Goal: Task Accomplishment & Management: Manage account settings

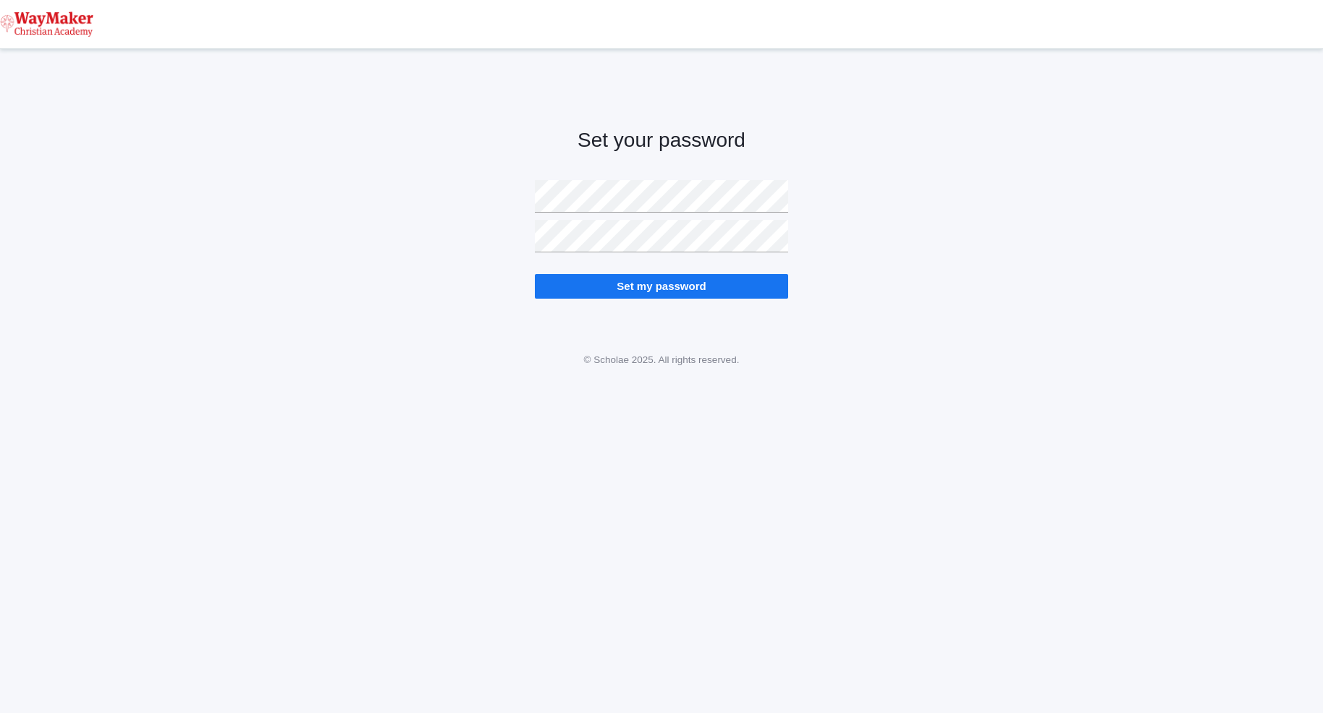
click at [439, 214] on div "Set your password Set my password" at bounding box center [661, 201] width 1323 height 268
click at [684, 276] on input "Set my password" at bounding box center [661, 286] width 253 height 24
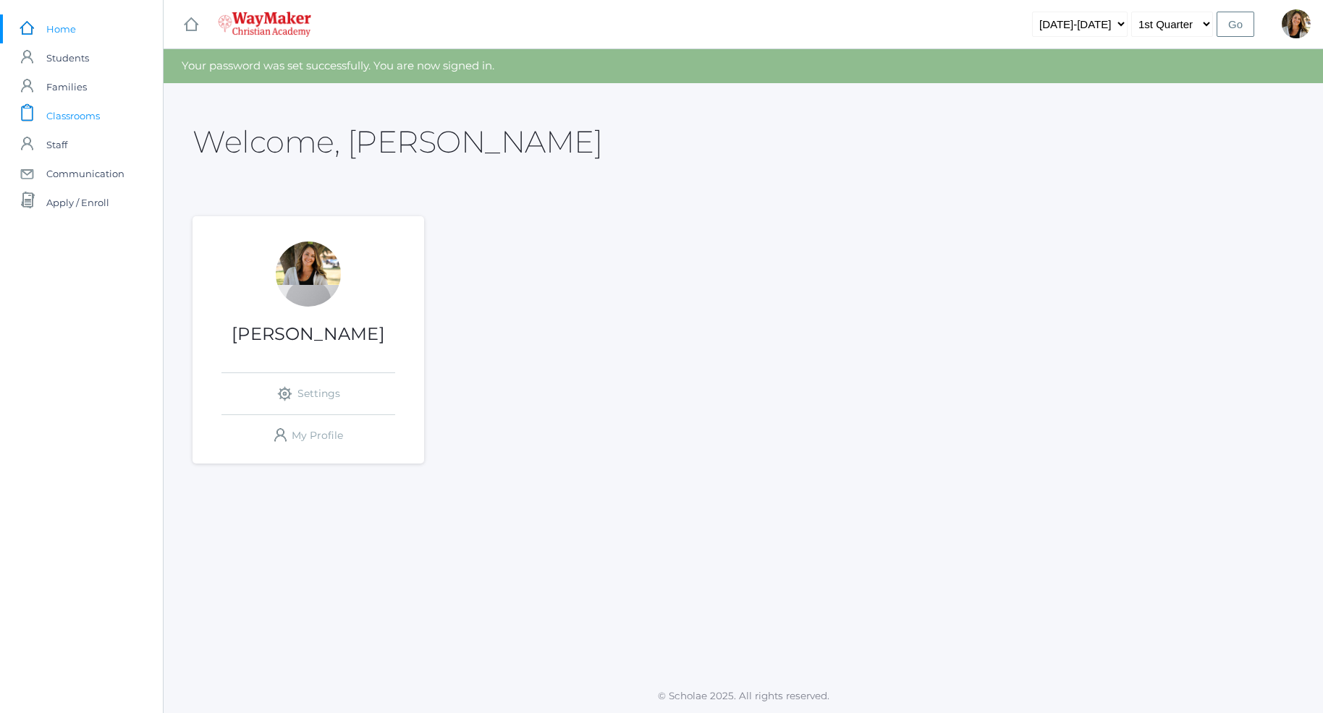
click at [74, 116] on span "Classrooms" at bounding box center [73, 115] width 54 height 29
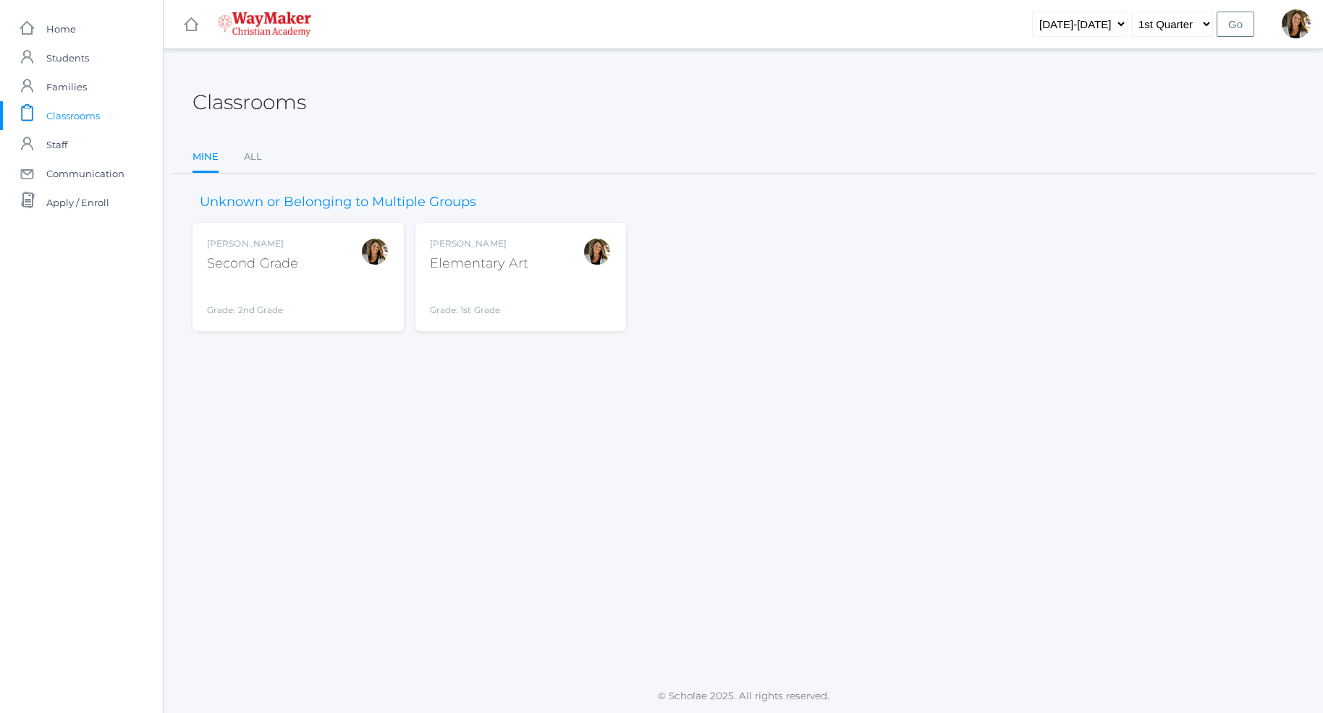
click at [305, 293] on div "Amber Farnes Second Grade Grade: 2nd Grade 02ELEM" at bounding box center [298, 277] width 182 height 80
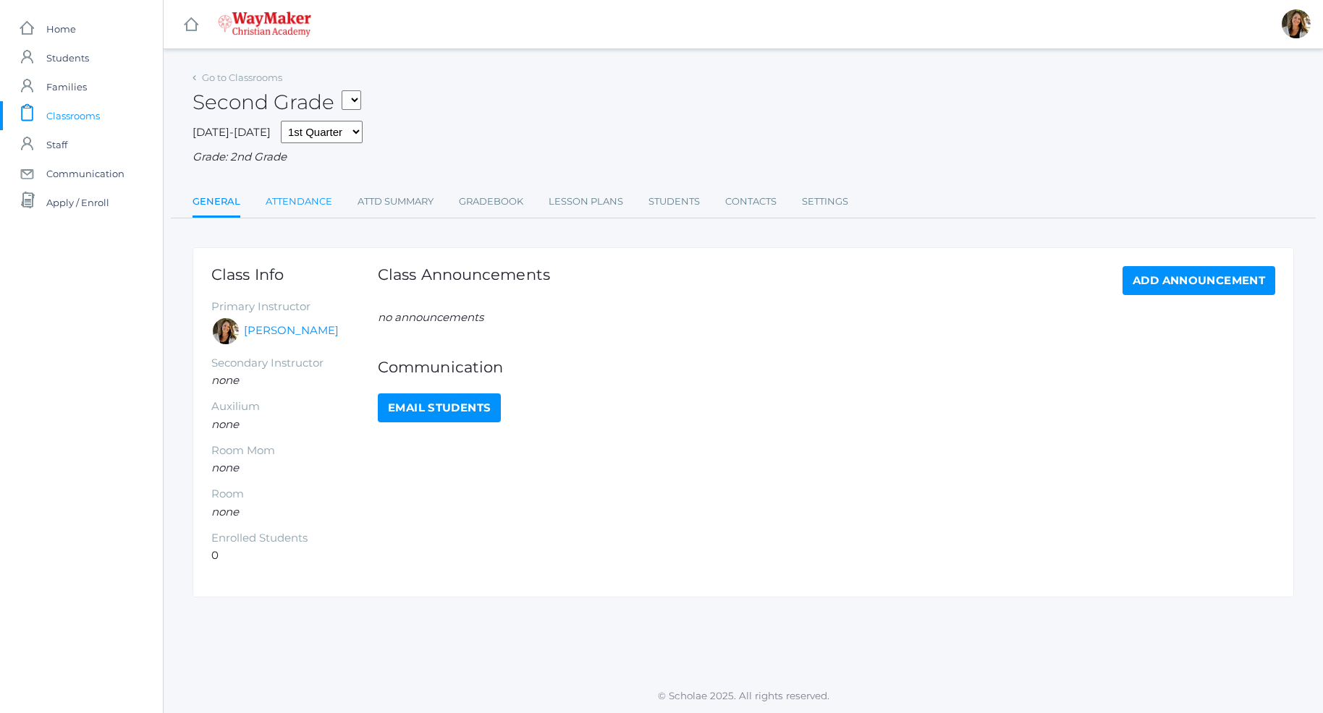
click at [303, 205] on link "Attendance" at bounding box center [299, 201] width 67 height 29
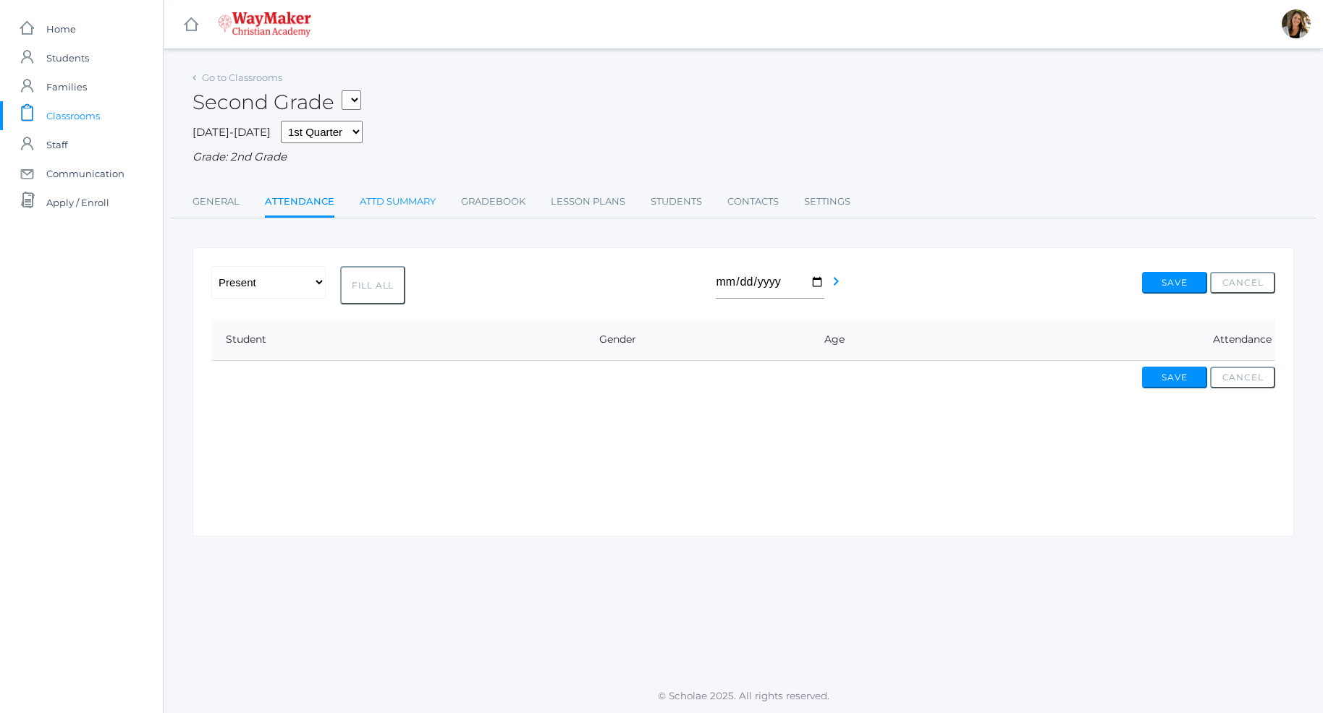
click at [368, 208] on link "Attd Summary" at bounding box center [398, 201] width 76 height 29
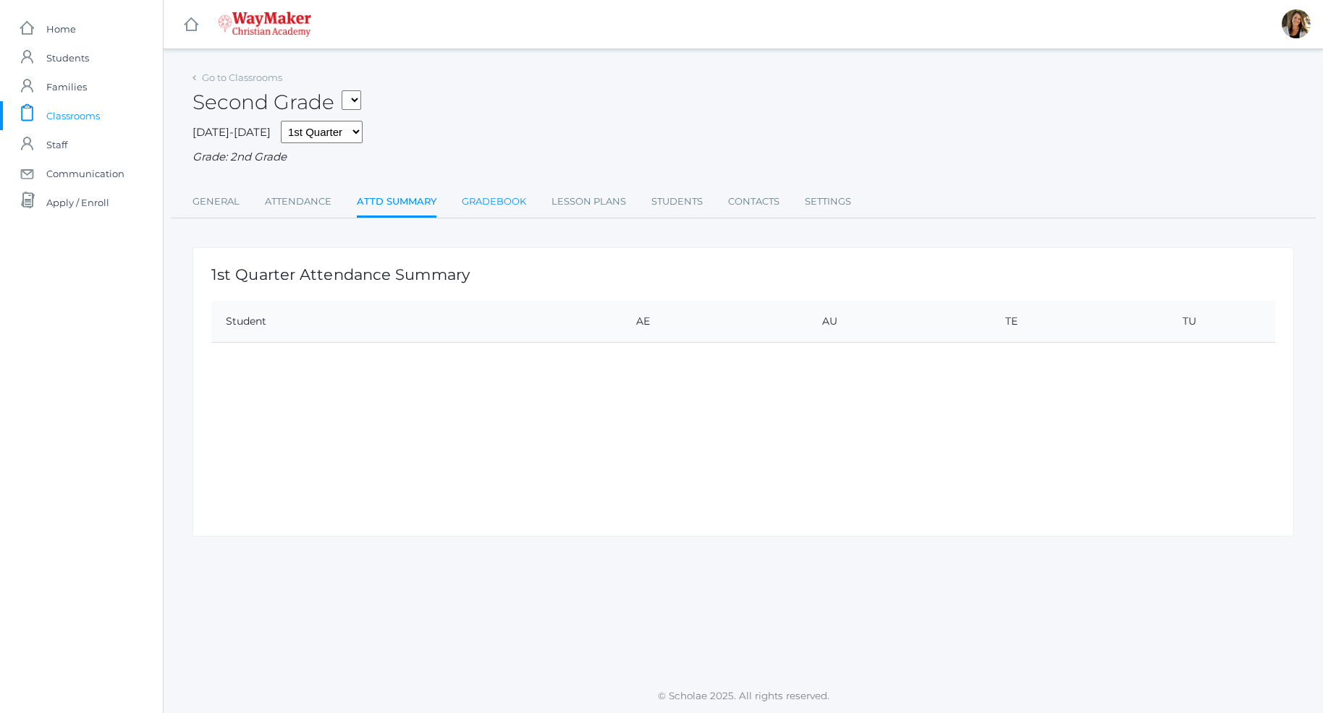
click at [514, 207] on link "Gradebook" at bounding box center [494, 201] width 64 height 29
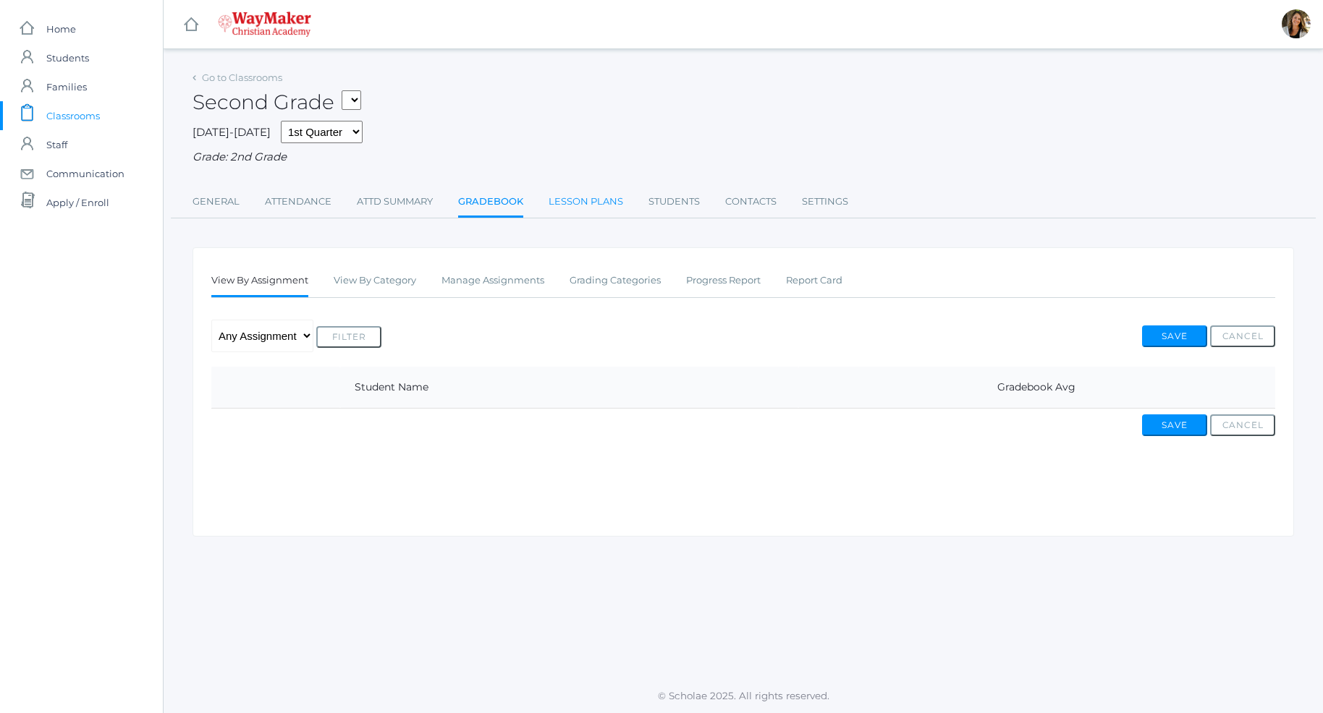
click at [566, 204] on link "Lesson Plans" at bounding box center [585, 201] width 75 height 29
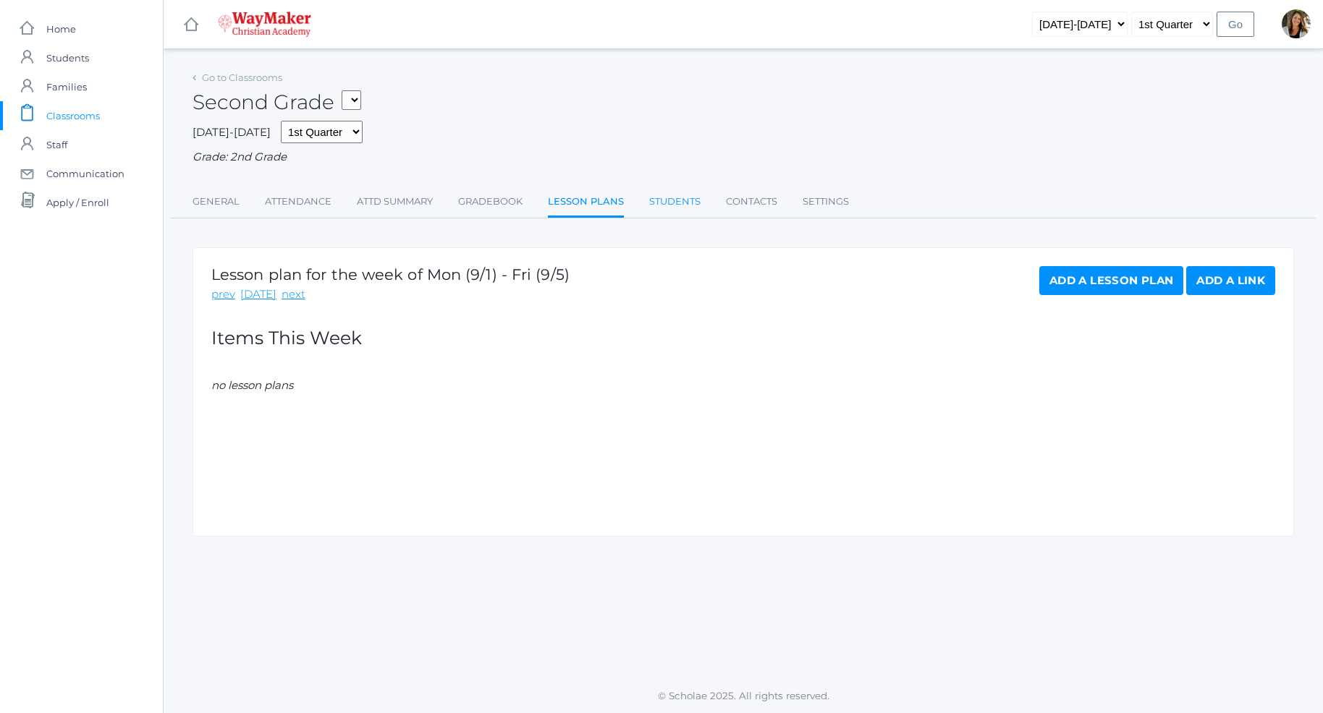
click at [674, 209] on link "Students" at bounding box center [674, 201] width 51 height 29
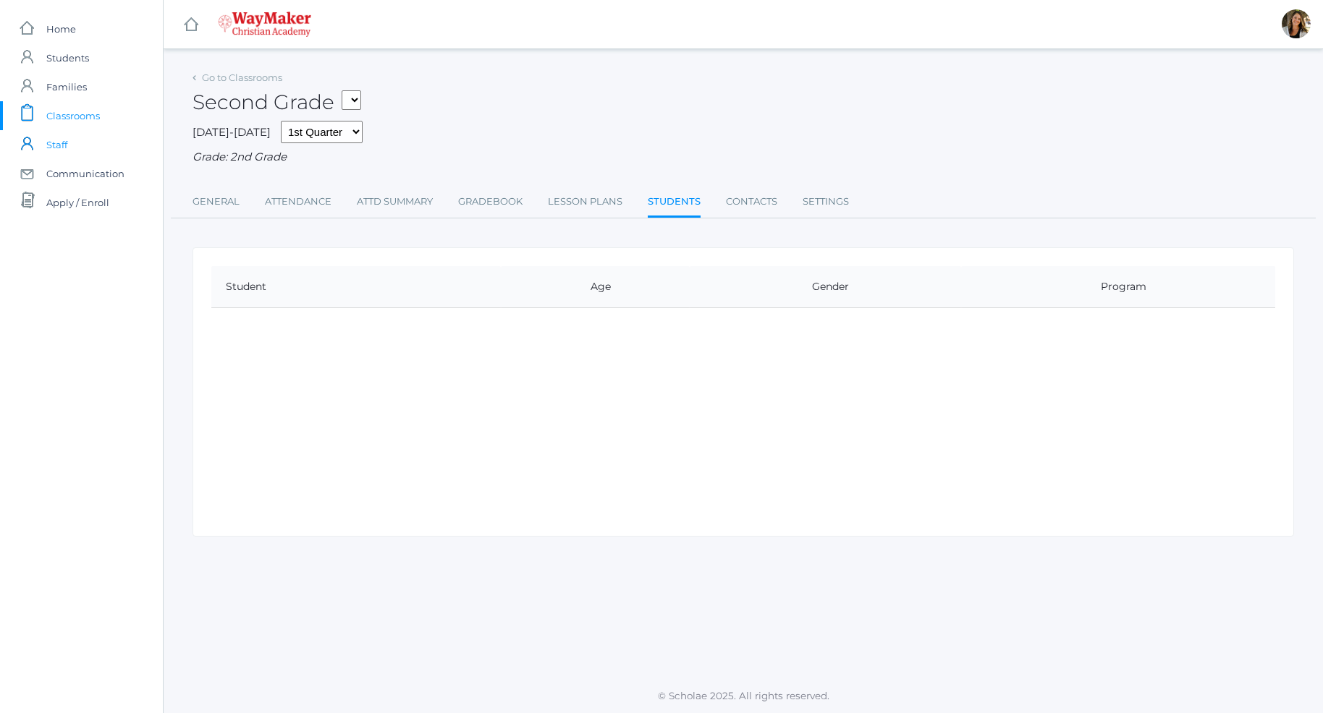
click at [56, 145] on span "Staff" at bounding box center [56, 144] width 21 height 29
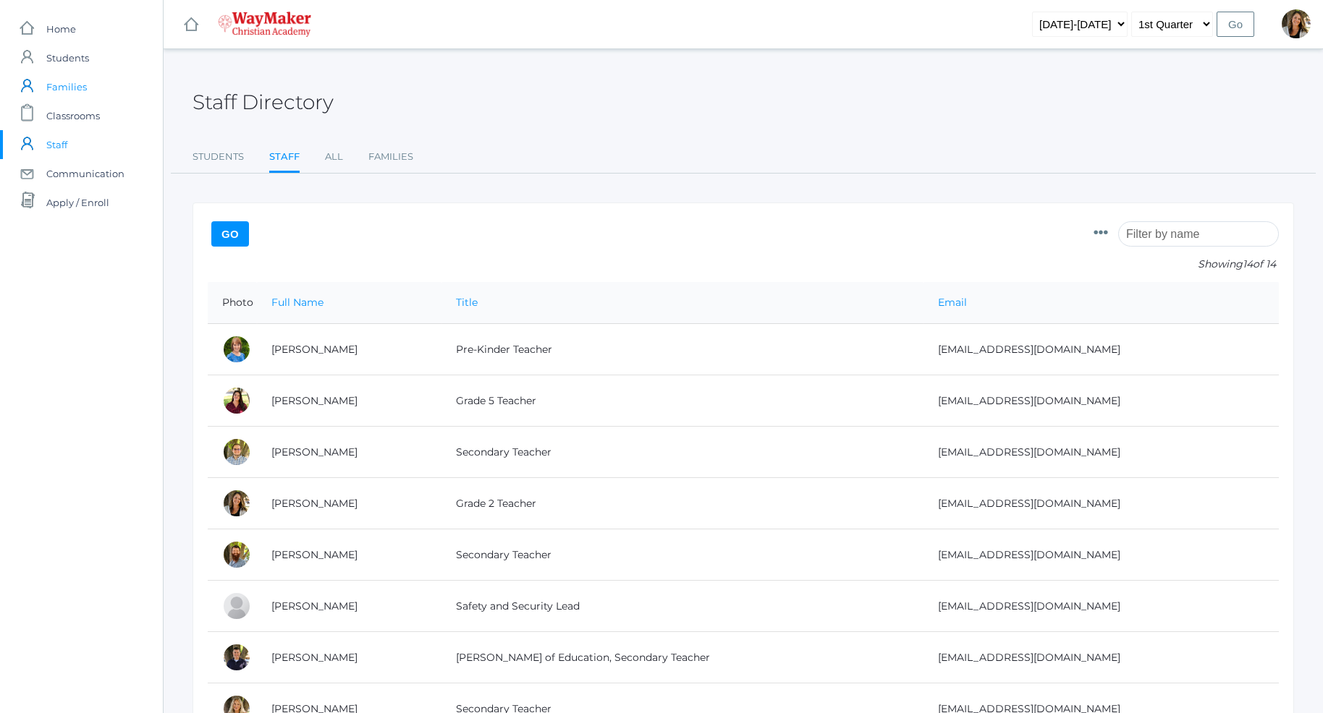
click at [88, 86] on link "icons/user/plain Created with Sketch. Families" at bounding box center [81, 86] width 163 height 29
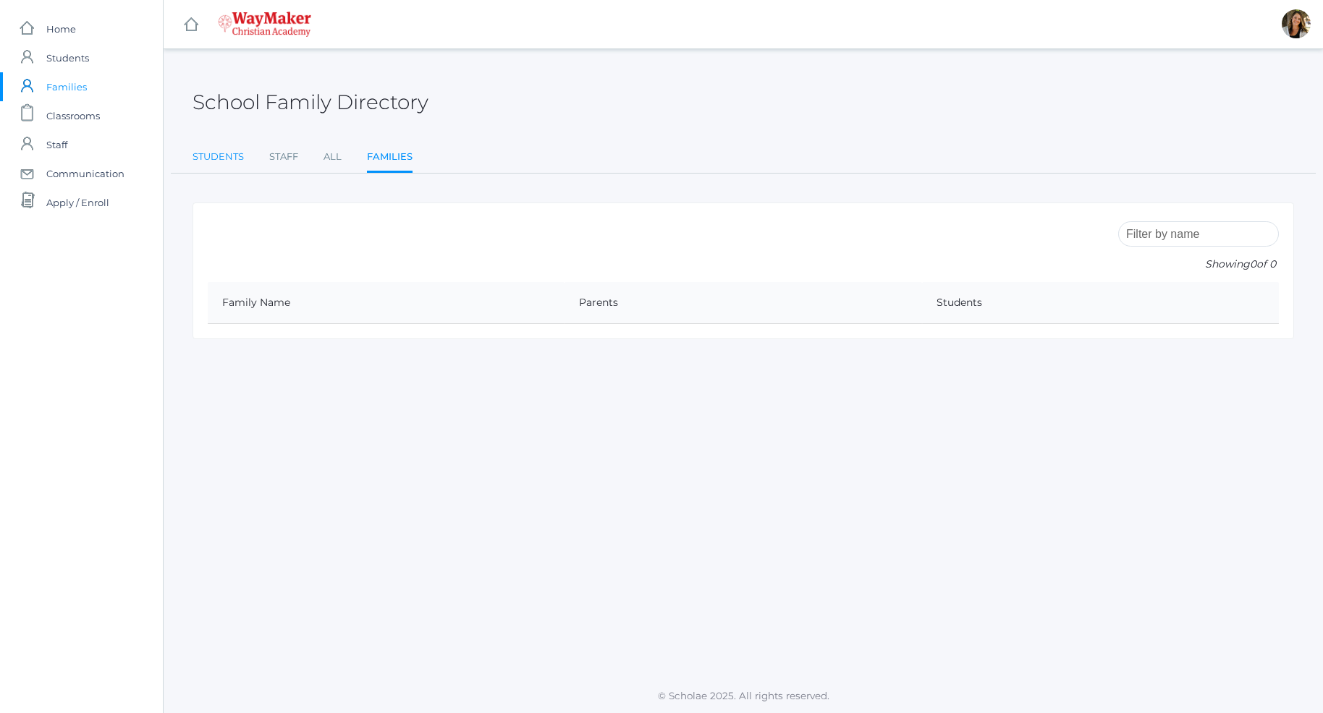
click at [221, 158] on link "Students" at bounding box center [217, 157] width 51 height 29
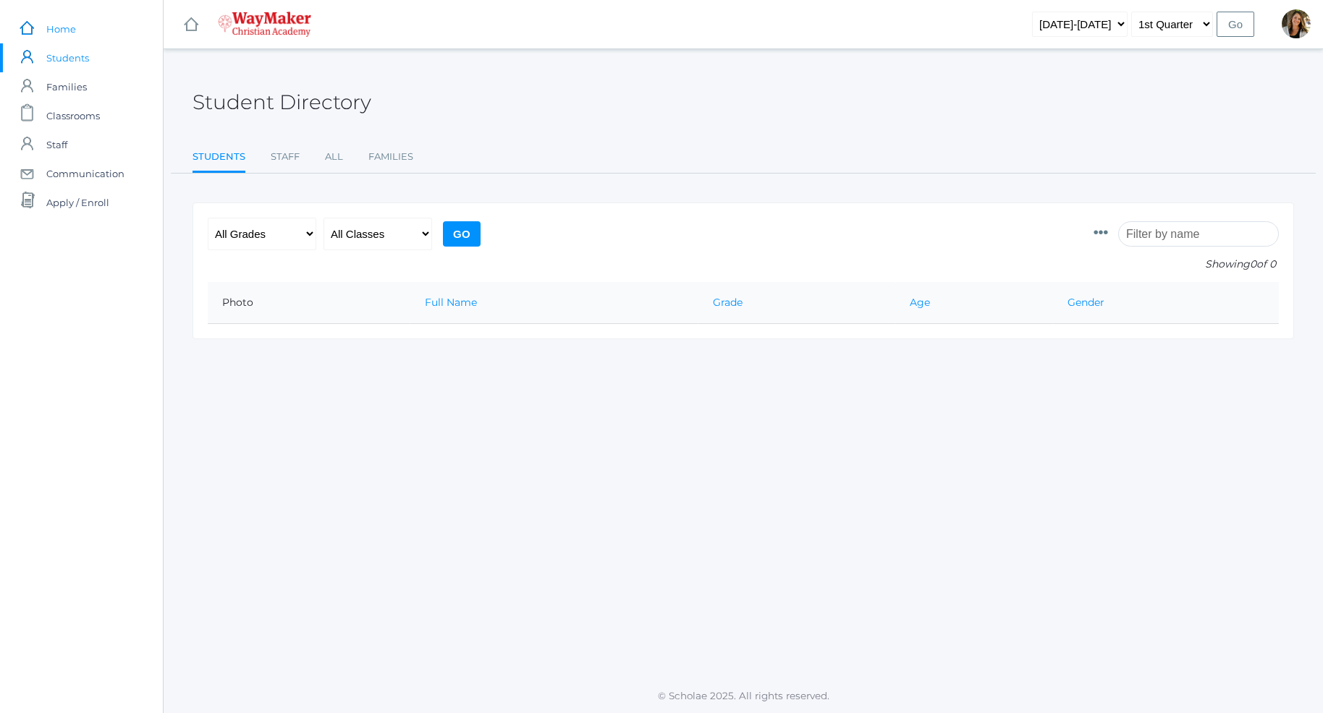
click at [62, 33] on span "Home" at bounding box center [61, 28] width 30 height 29
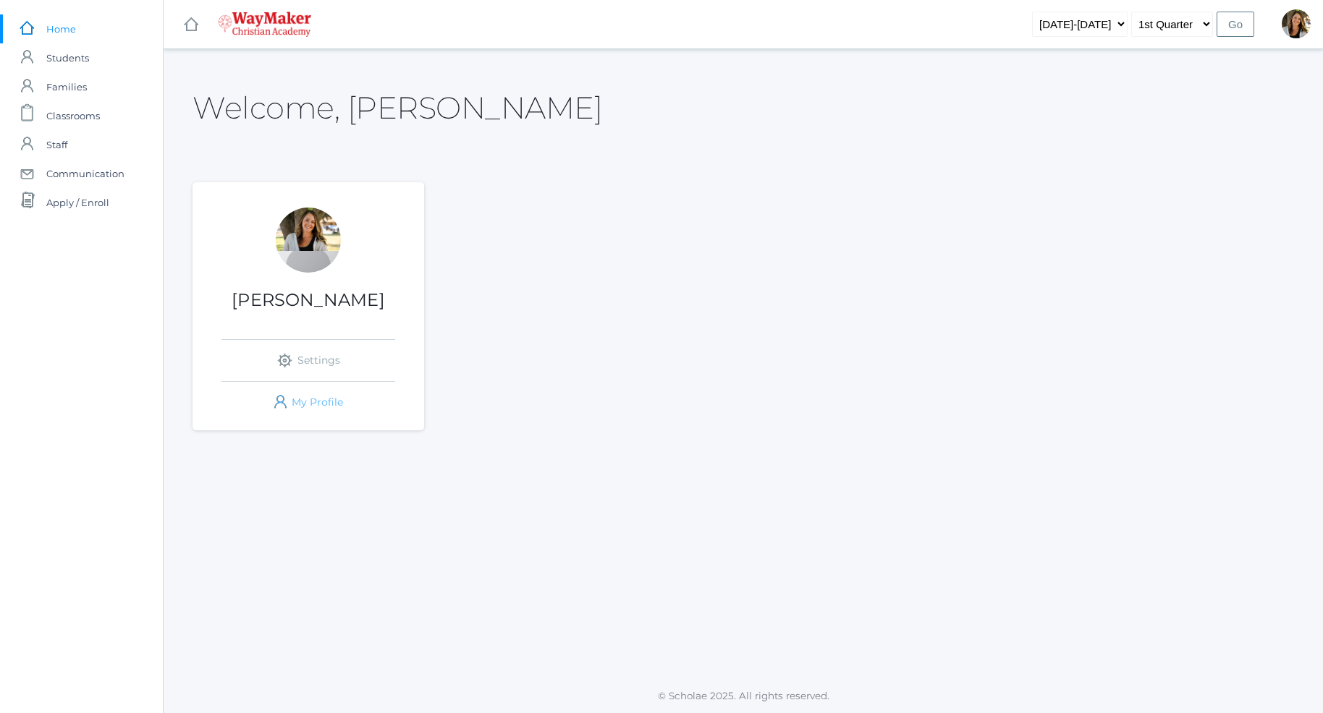
click at [336, 406] on link "icons/user/plain Created with Sketch. My Profile" at bounding box center [308, 402] width 174 height 41
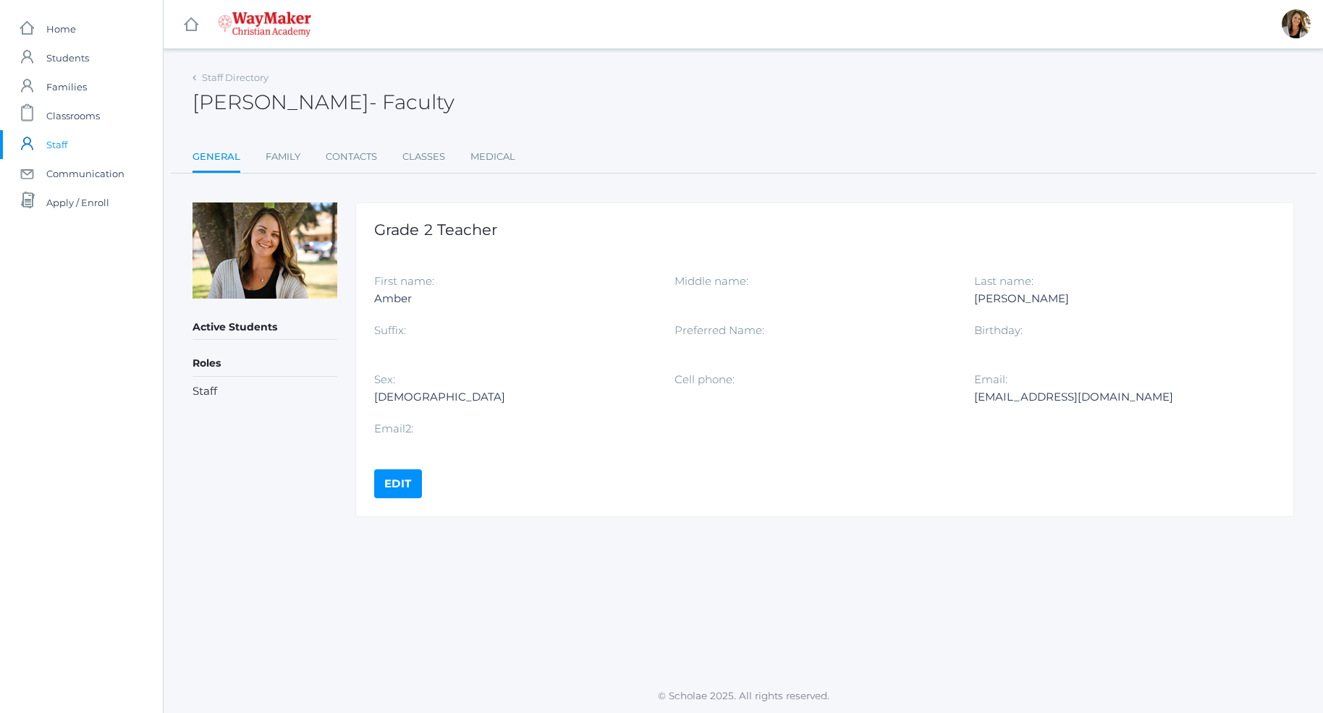
click at [390, 491] on link "Edit" at bounding box center [398, 484] width 48 height 29
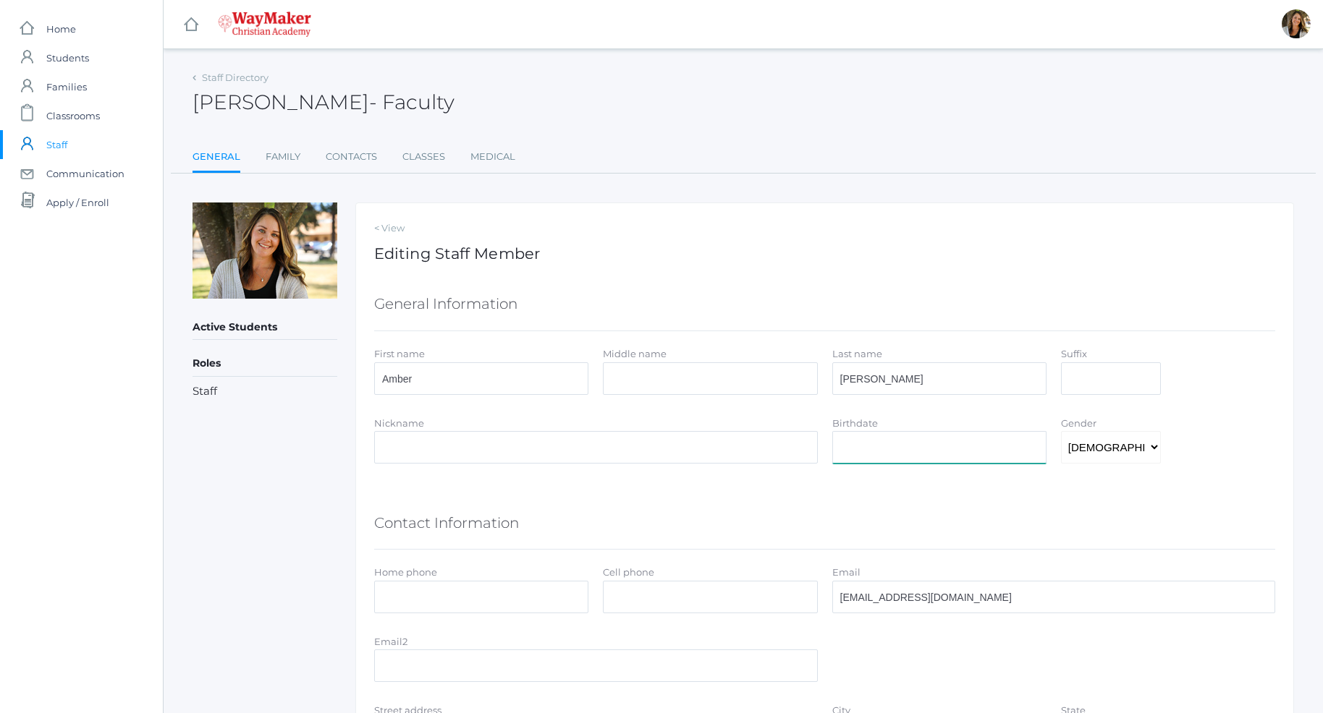
click at [865, 458] on input "Birthdate" at bounding box center [939, 447] width 214 height 33
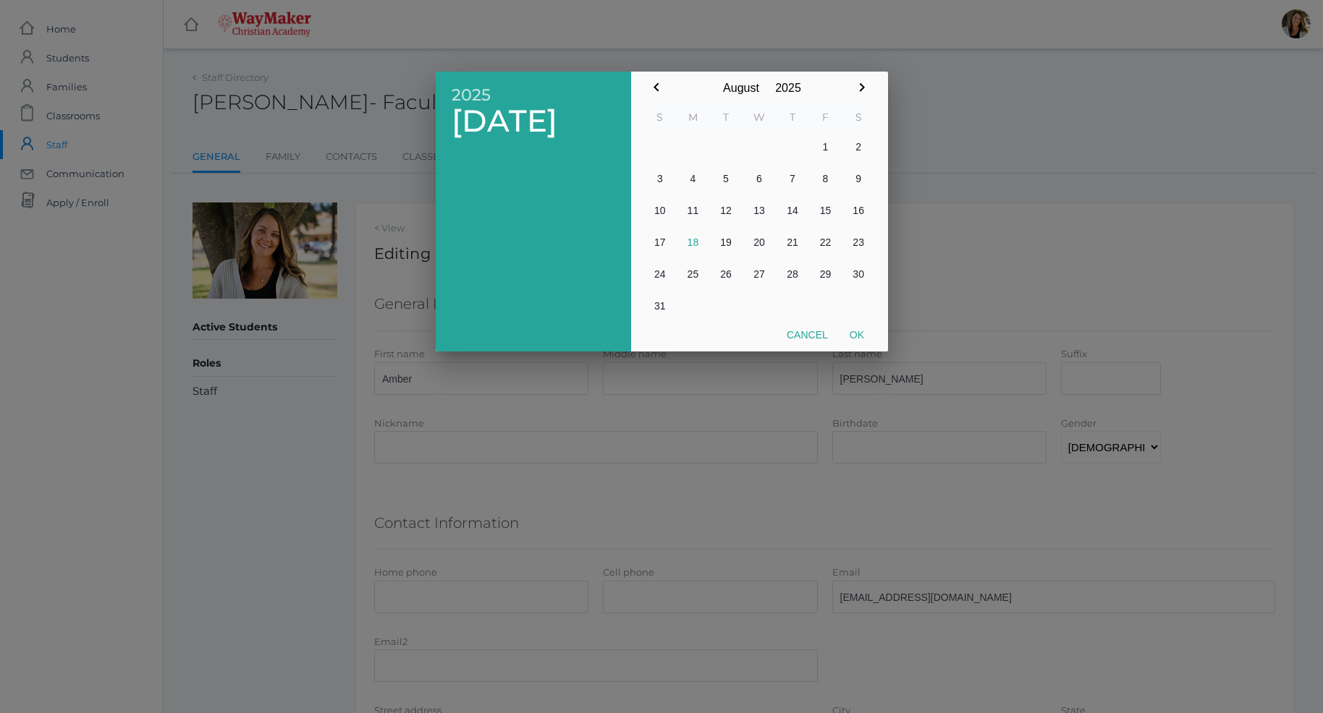
click at [758, 88] on input "August" at bounding box center [741, 88] width 58 height 33
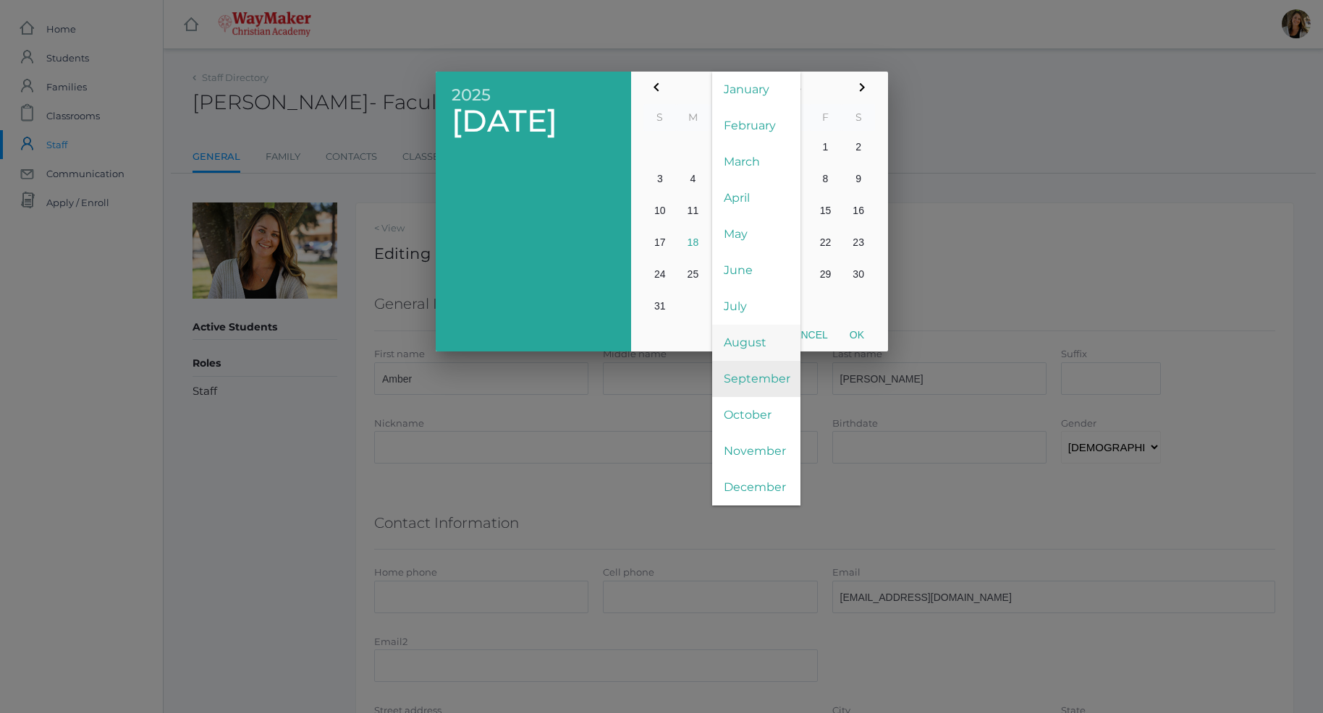
click at [721, 382] on span "September" at bounding box center [756, 379] width 88 height 36
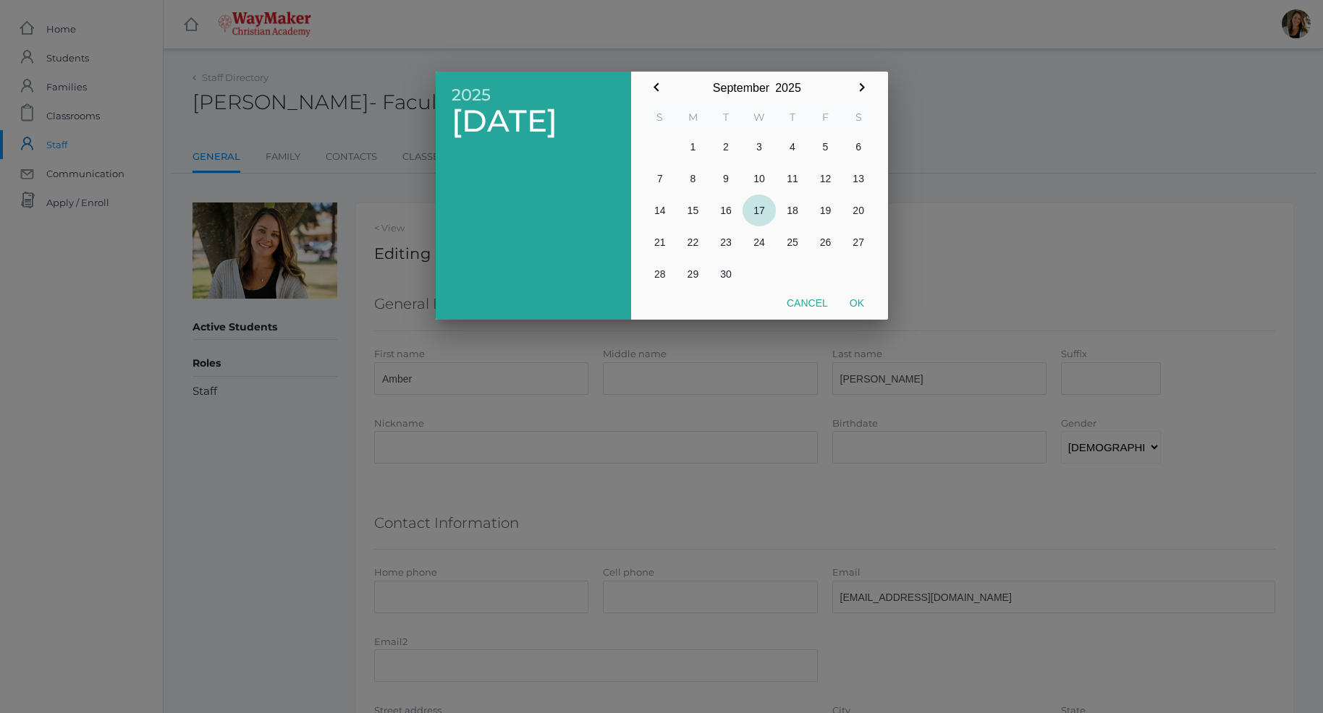
click at [762, 208] on button "17" at bounding box center [758, 211] width 33 height 32
click at [789, 85] on input "2025" at bounding box center [788, 88] width 36 height 33
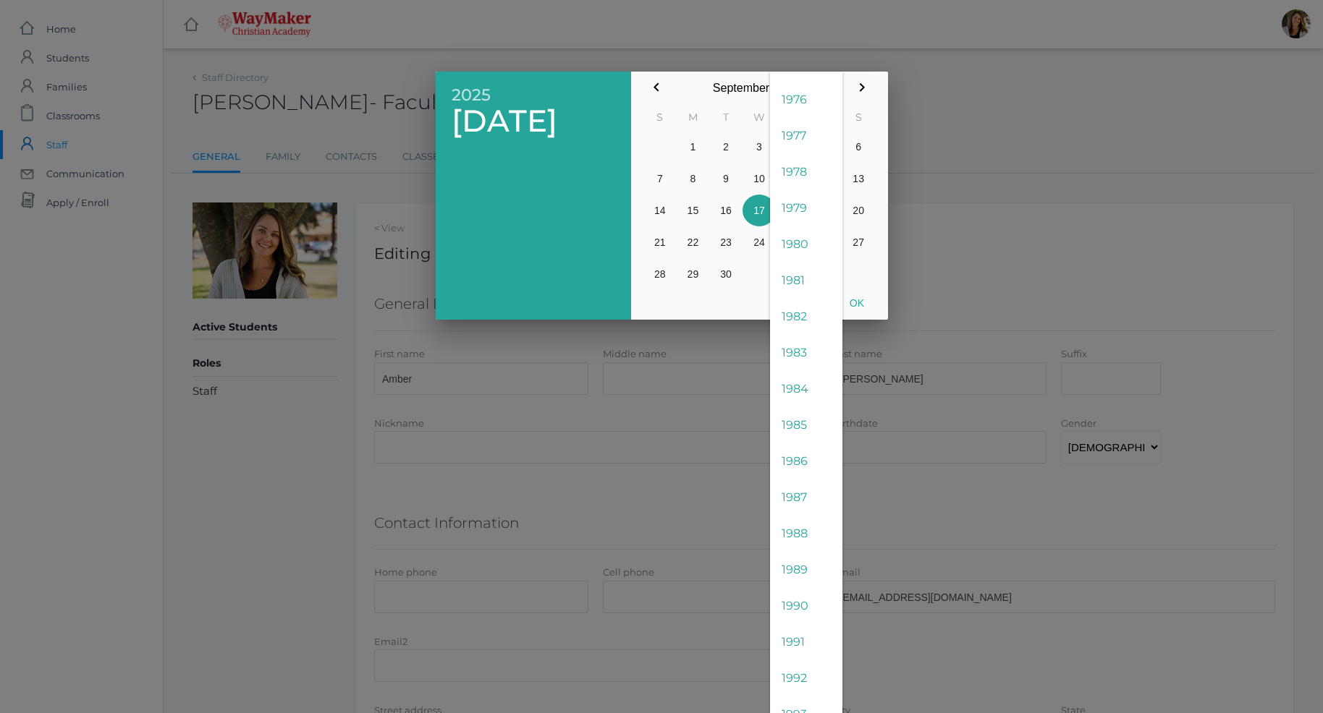
scroll to position [1852, 0]
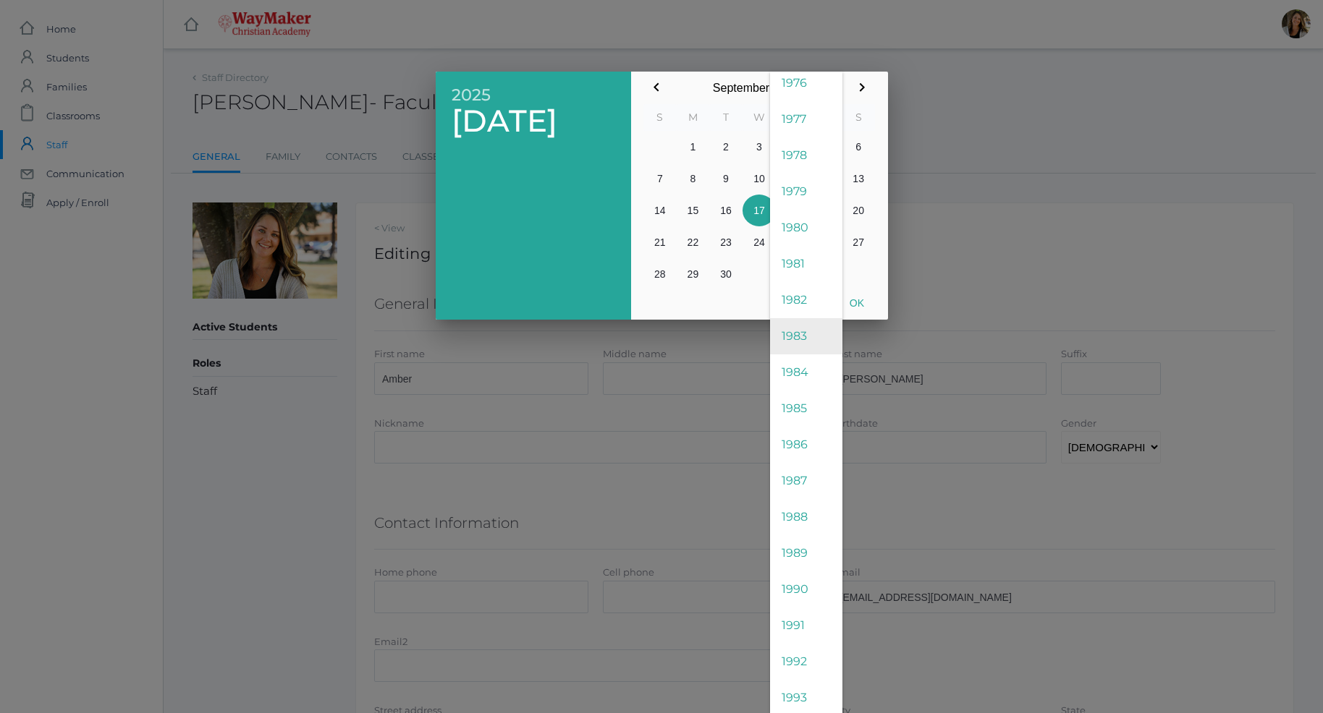
click at [818, 339] on span "1983" at bounding box center [806, 336] width 72 height 36
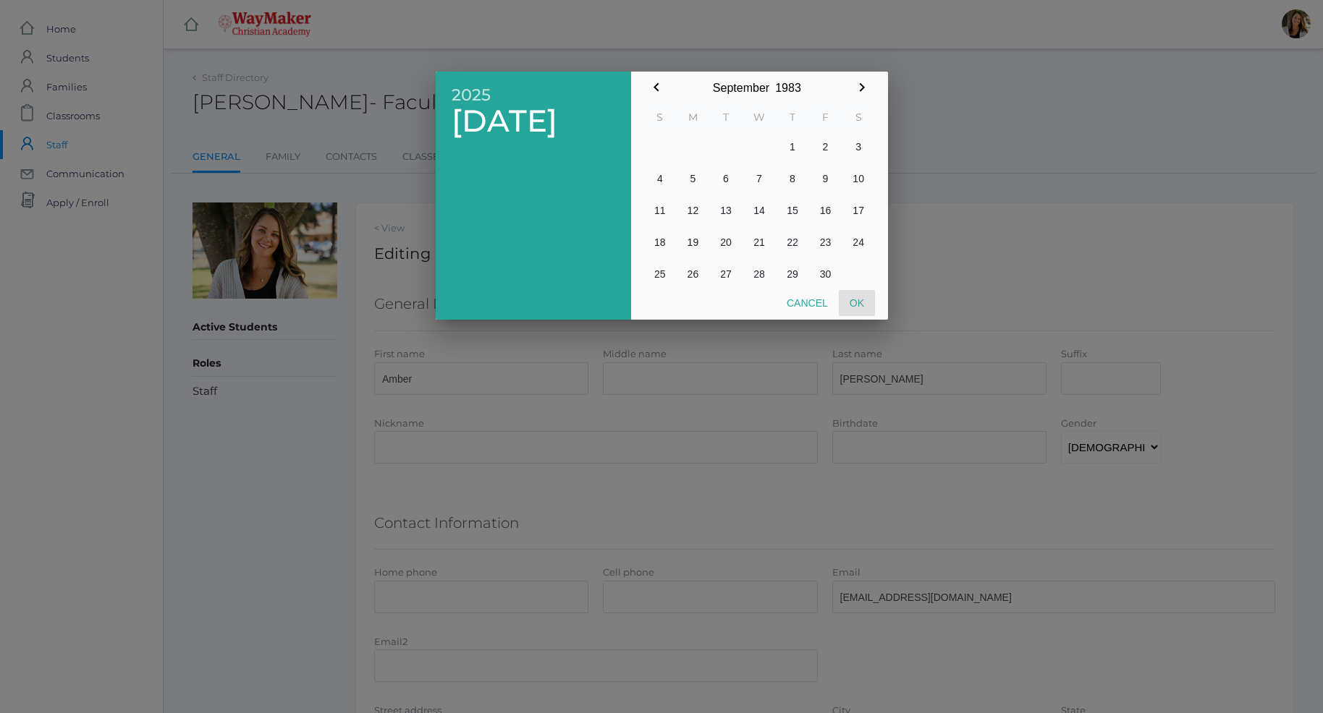
click at [857, 304] on button "Ok" at bounding box center [857, 303] width 36 height 26
type input "2025-09-17"
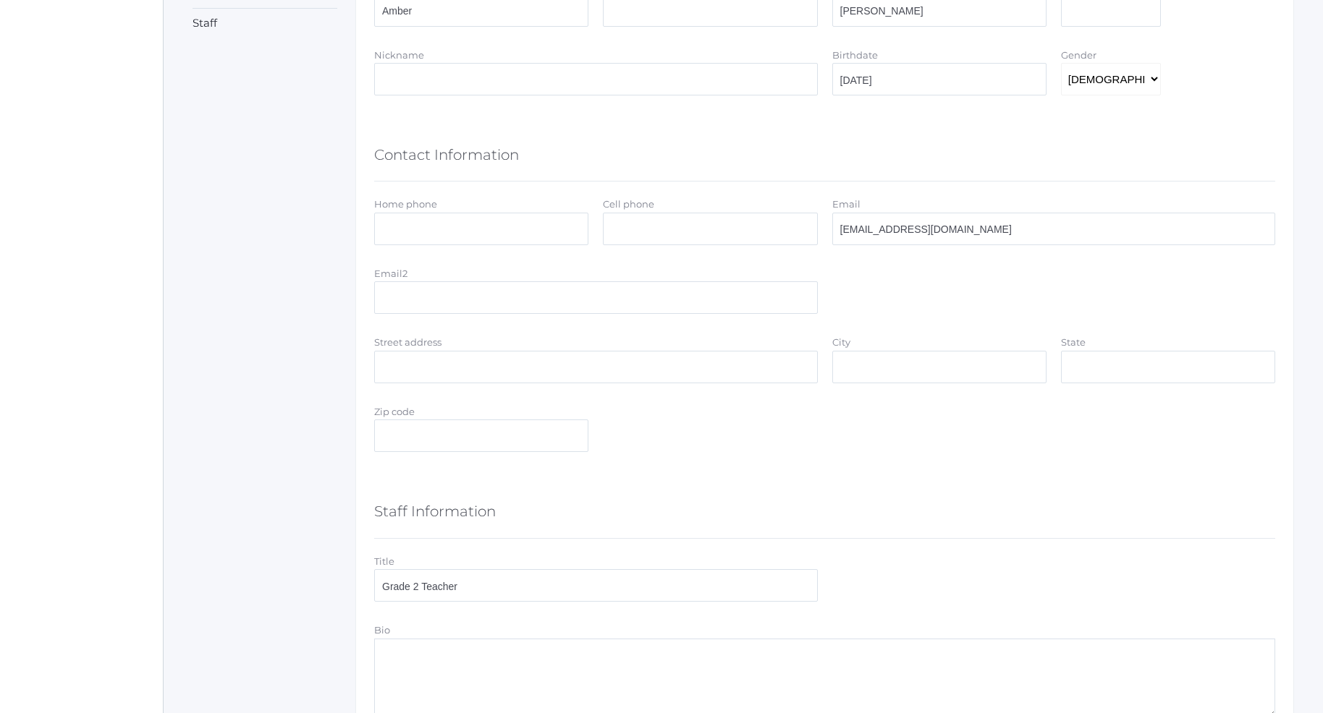
scroll to position [369, 0]
click at [692, 234] on input "Cell phone" at bounding box center [710, 228] width 214 height 33
type input "7202014468"
click at [401, 374] on input "Street address" at bounding box center [596, 366] width 444 height 33
type input "515 E 20th Ave"
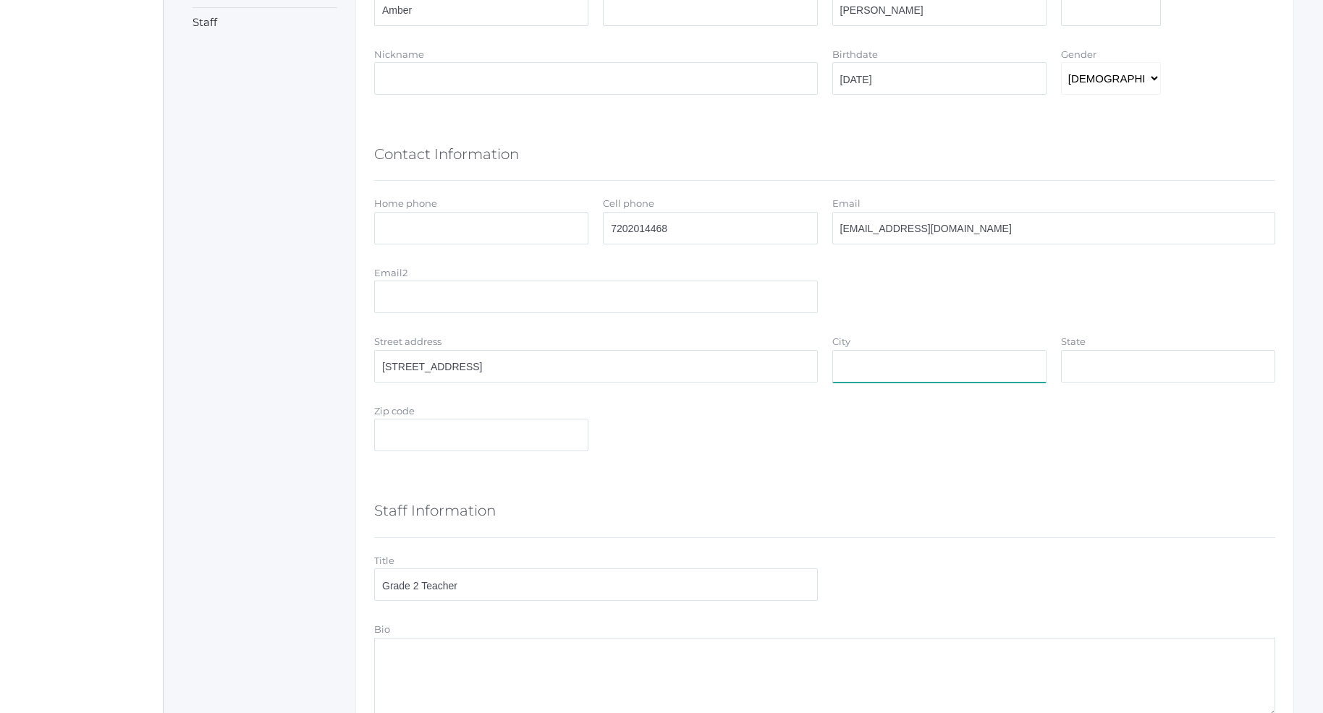
click at [890, 365] on input "City" at bounding box center [939, 366] width 214 height 33
type input "o"
type input "Post Falls"
click at [1143, 447] on div "Zip code" at bounding box center [824, 430] width 915 height 55
click at [481, 425] on input "Zip code" at bounding box center [481, 435] width 214 height 33
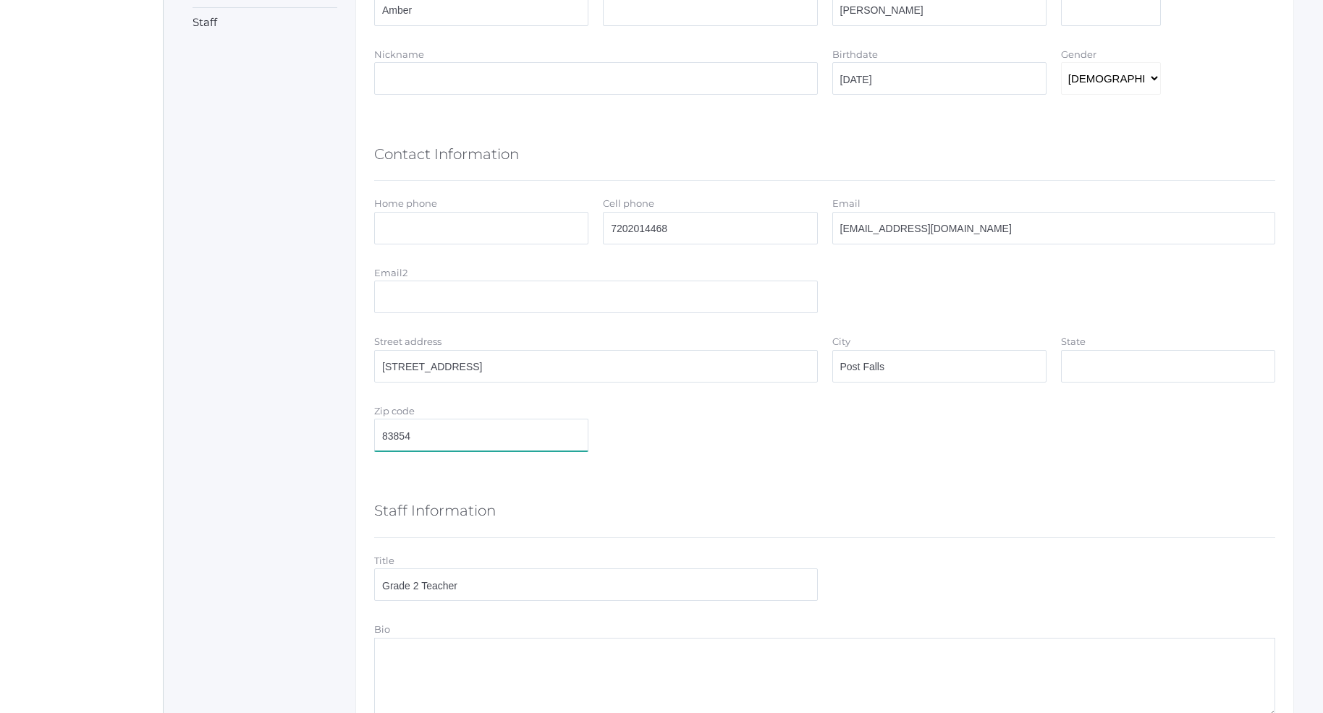
type input "83854"
click at [771, 478] on form "General Information First name Amber Middle name Last name Farnes Suffix Nickna…" at bounding box center [824, 452] width 901 height 1082
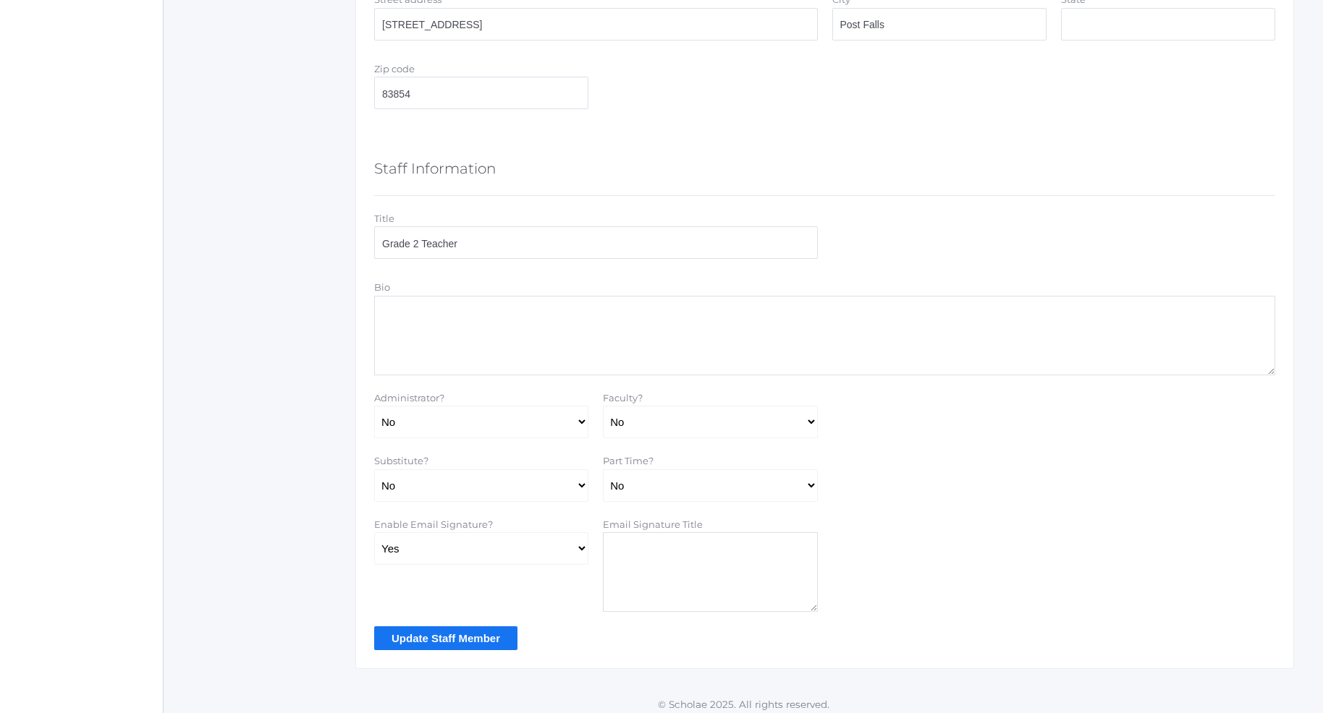
scroll to position [720, 0]
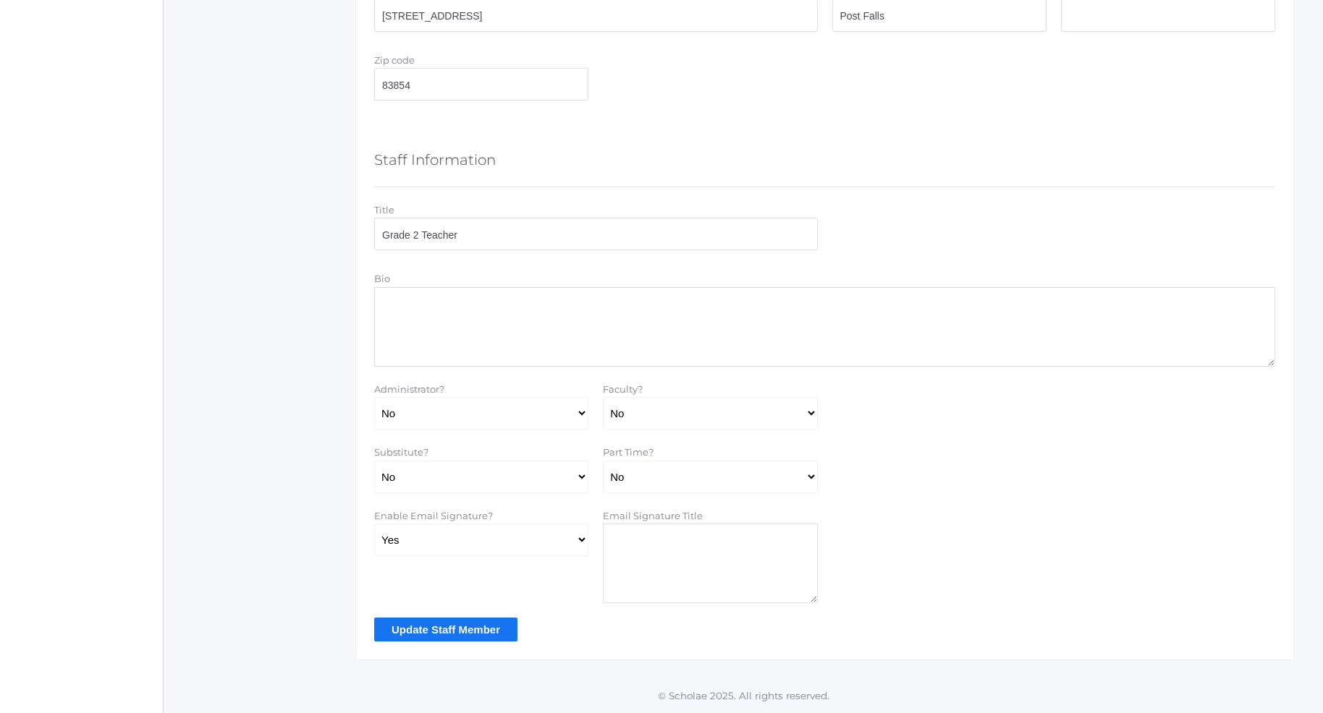
click at [428, 630] on input "Update Staff Member" at bounding box center [445, 630] width 143 height 24
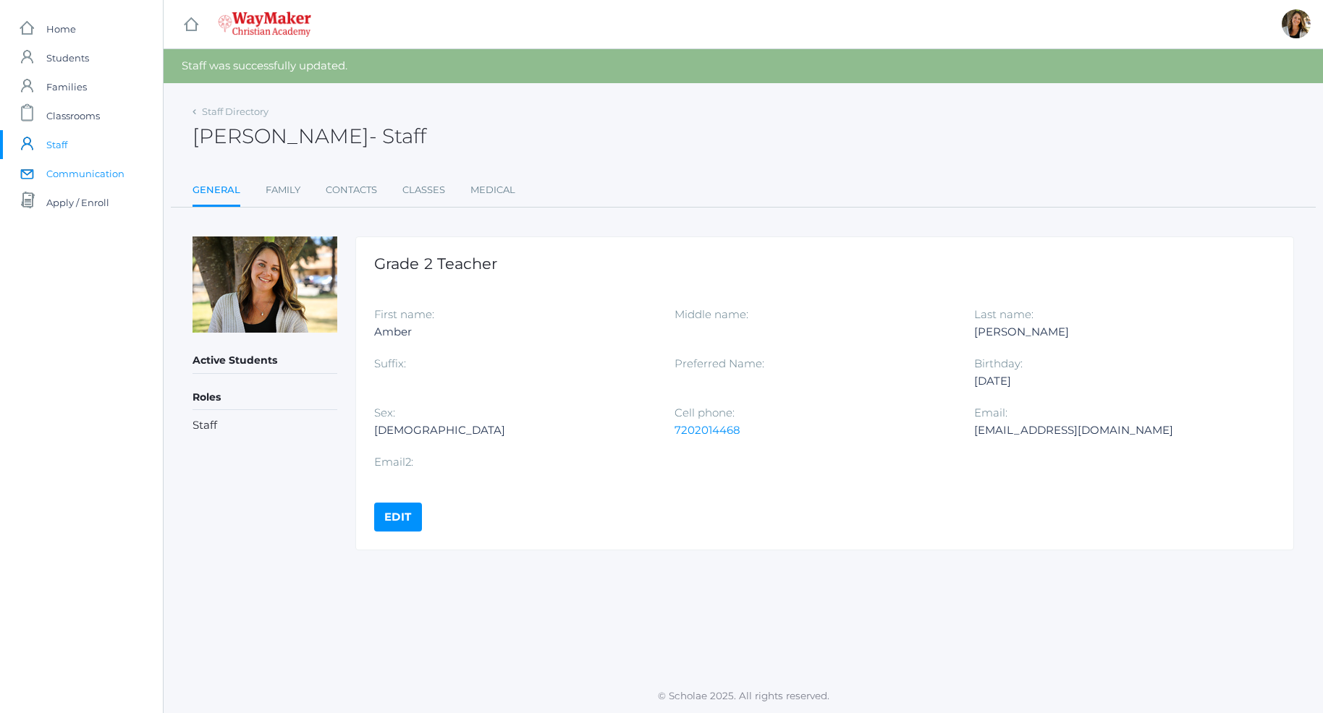
click at [118, 173] on span "Communication" at bounding box center [85, 173] width 78 height 29
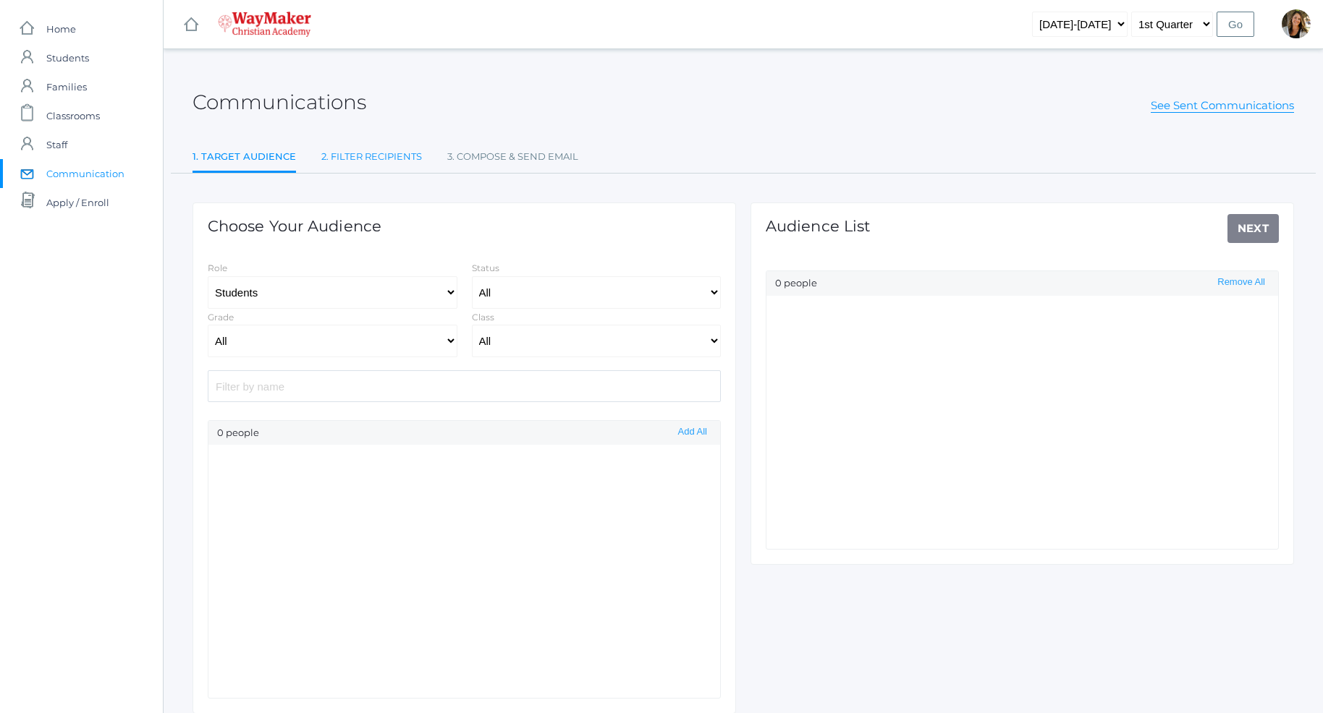
click at [353, 158] on link "2. Filter Recipients" at bounding box center [371, 157] width 101 height 29
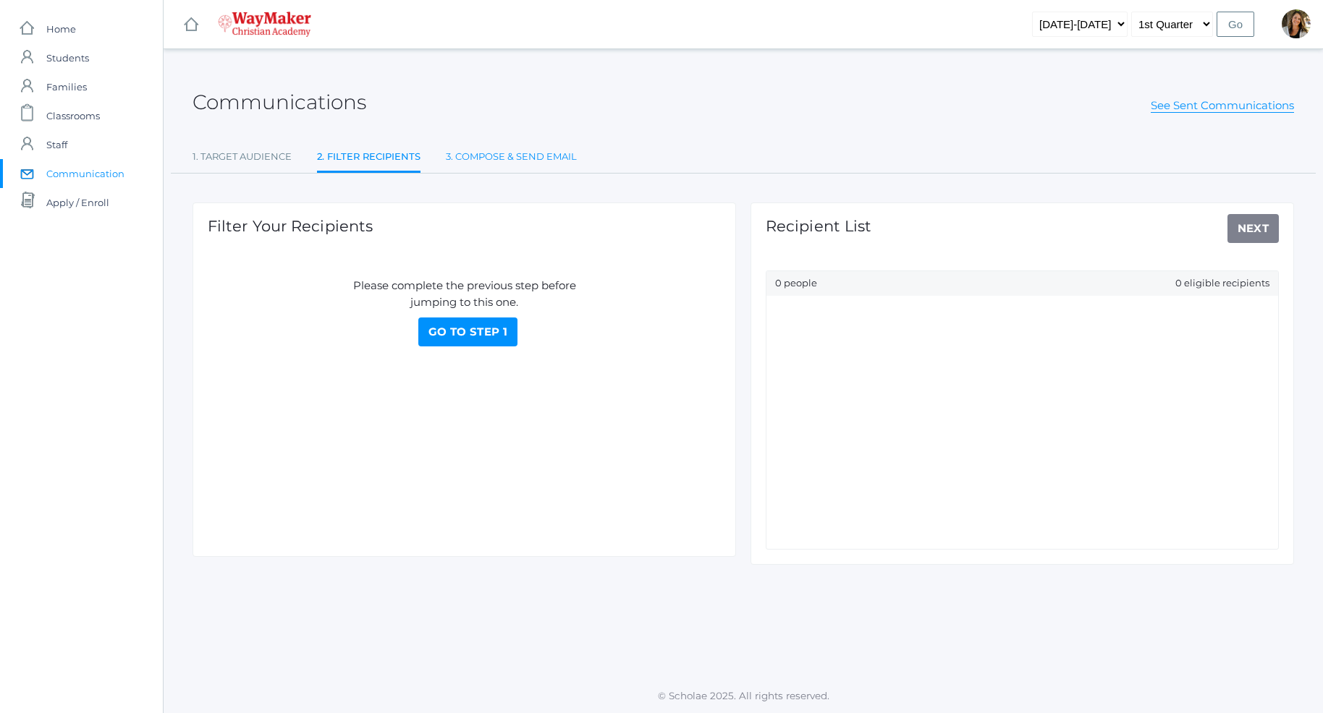
click at [512, 166] on link "3. Compose & Send Email" at bounding box center [511, 157] width 131 height 29
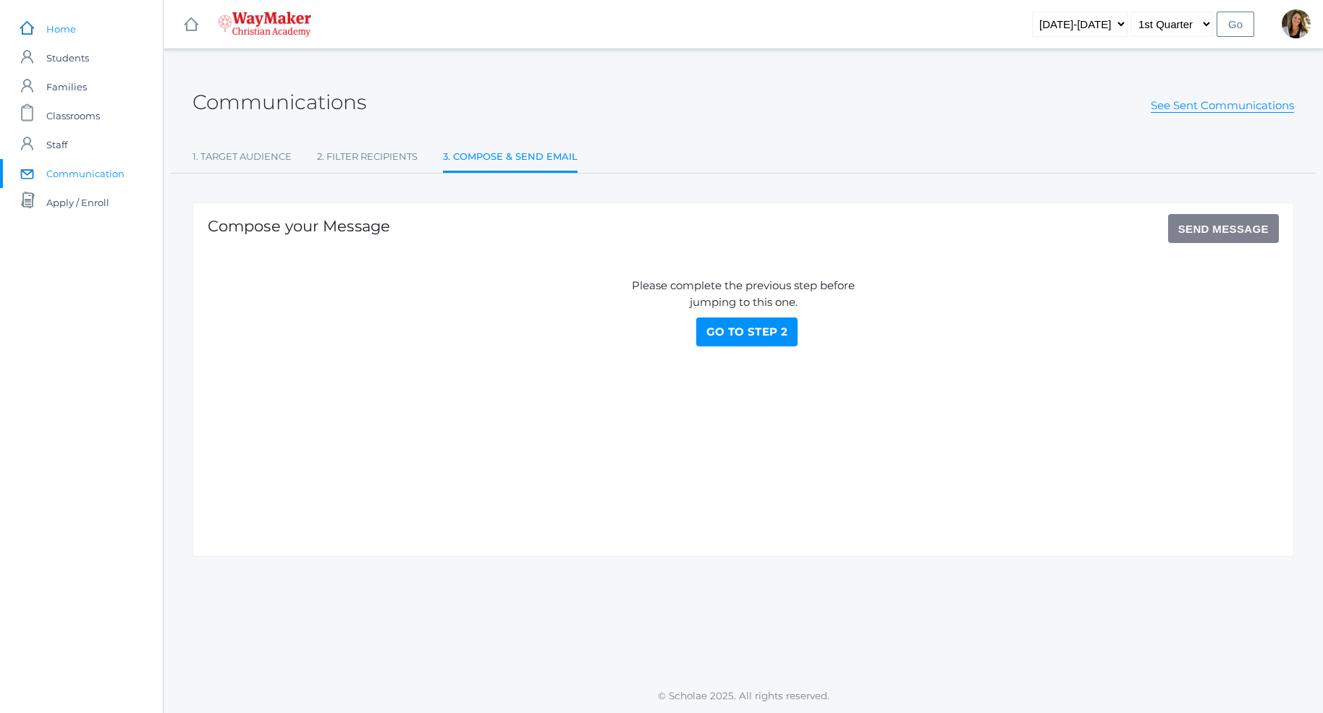
click at [71, 32] on span "Home" at bounding box center [61, 28] width 30 height 29
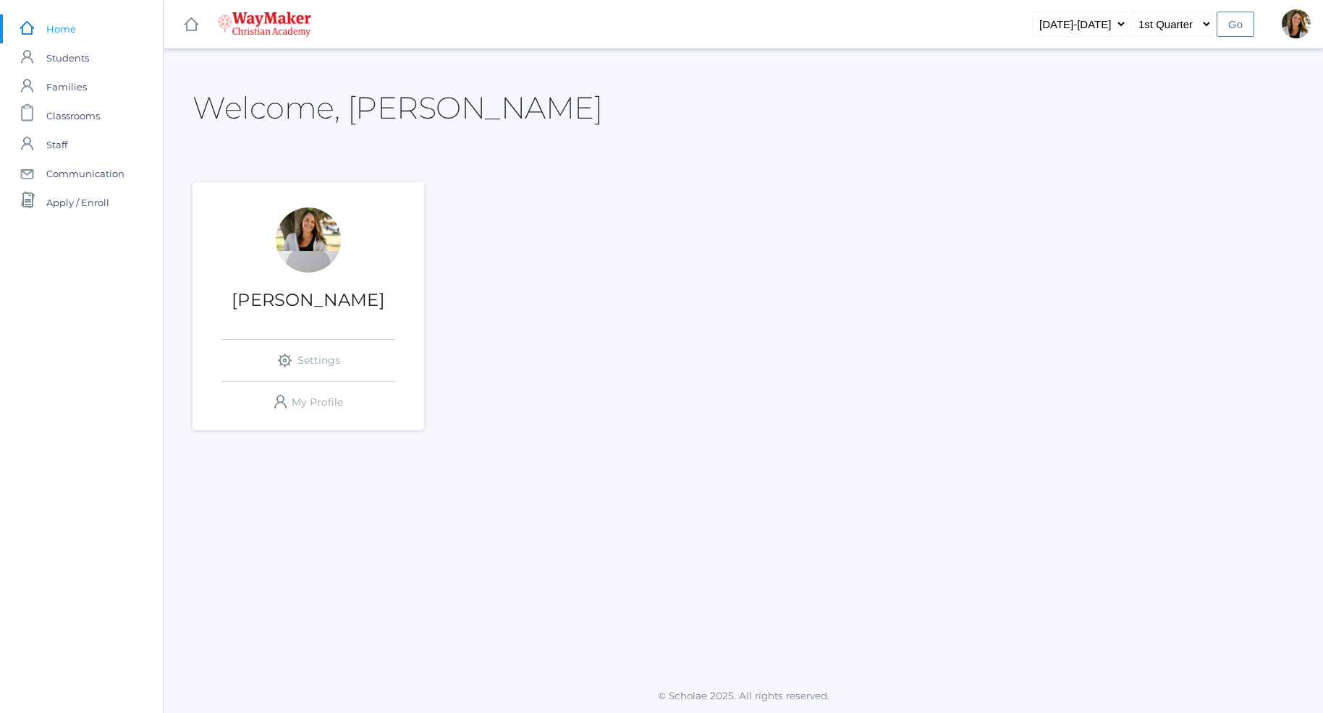
click at [287, 287] on div "Amber Farnes icons/ui/navigation/settings Created with Sketch. Settings icons/u…" at bounding box center [308, 315] width 232 height 215
click at [284, 300] on h1 "[PERSON_NAME]" at bounding box center [308, 300] width 232 height 19
click at [59, 116] on span "Classrooms" at bounding box center [73, 115] width 54 height 29
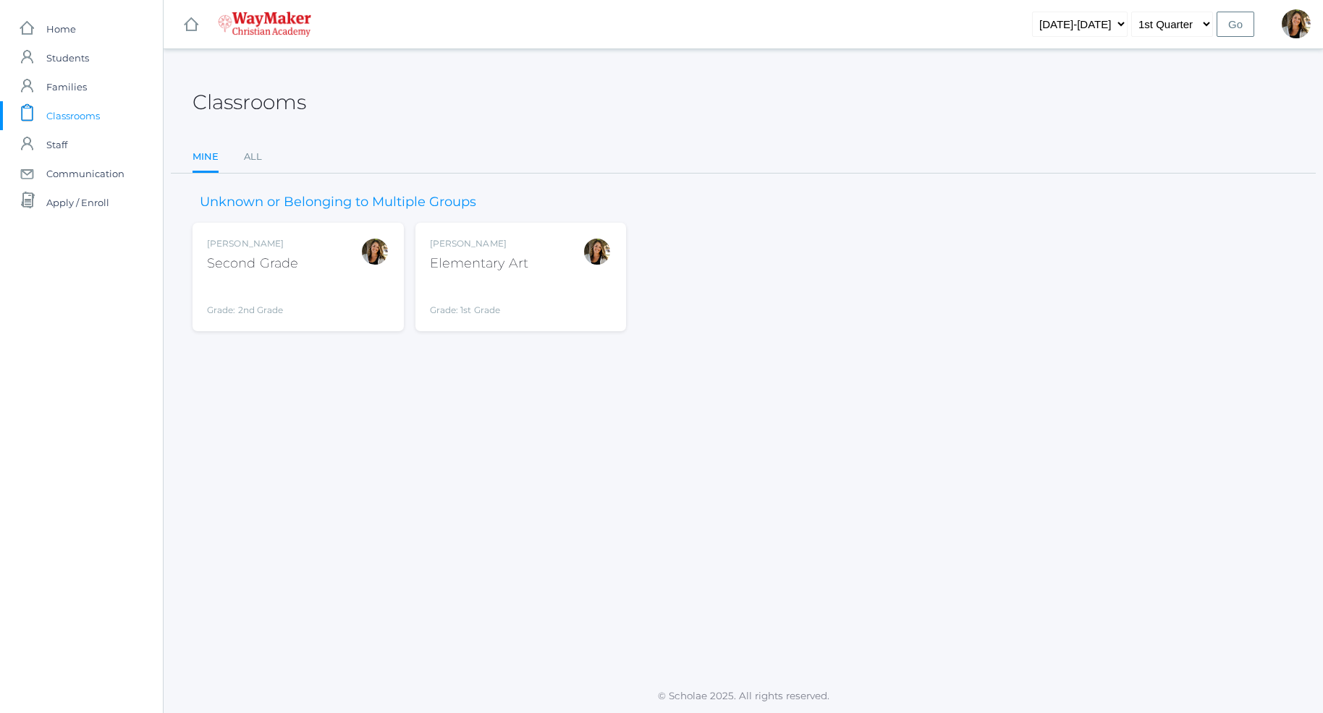
click at [283, 281] on div "Grade: 2nd Grade" at bounding box center [252, 298] width 91 height 38
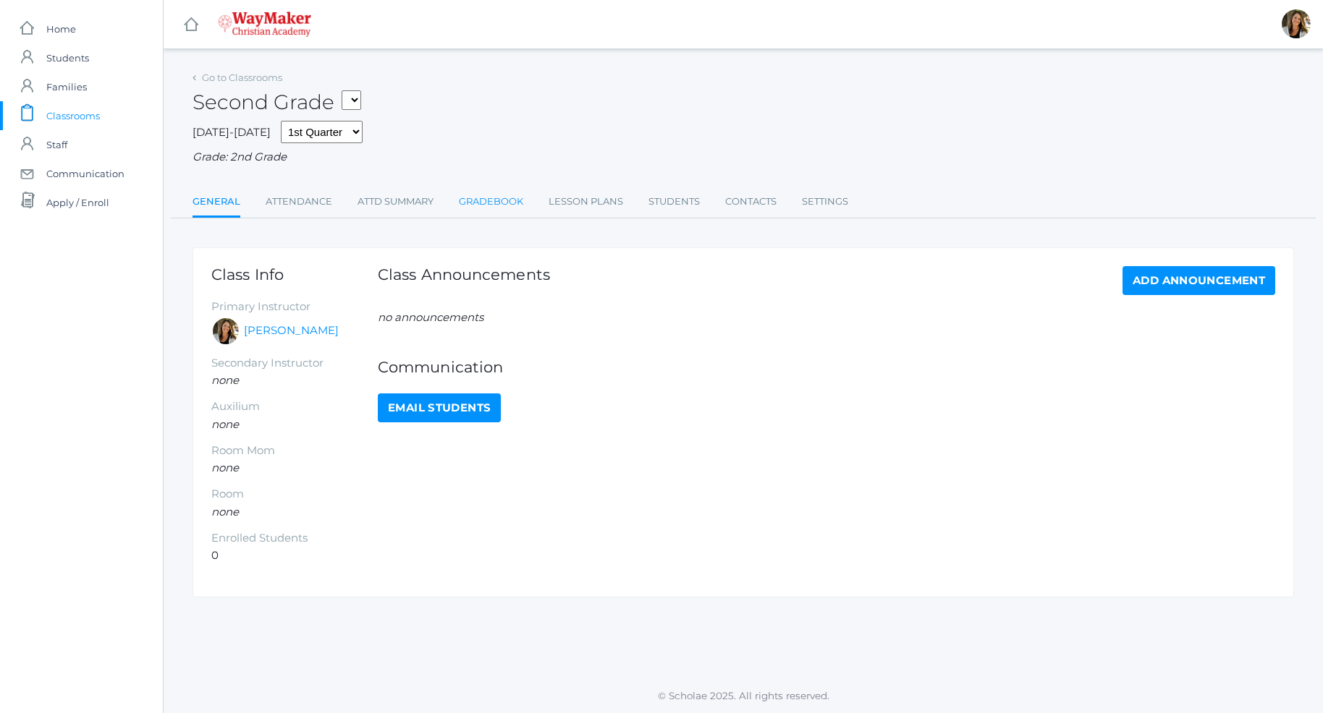
click at [486, 194] on link "Gradebook" at bounding box center [491, 201] width 64 height 29
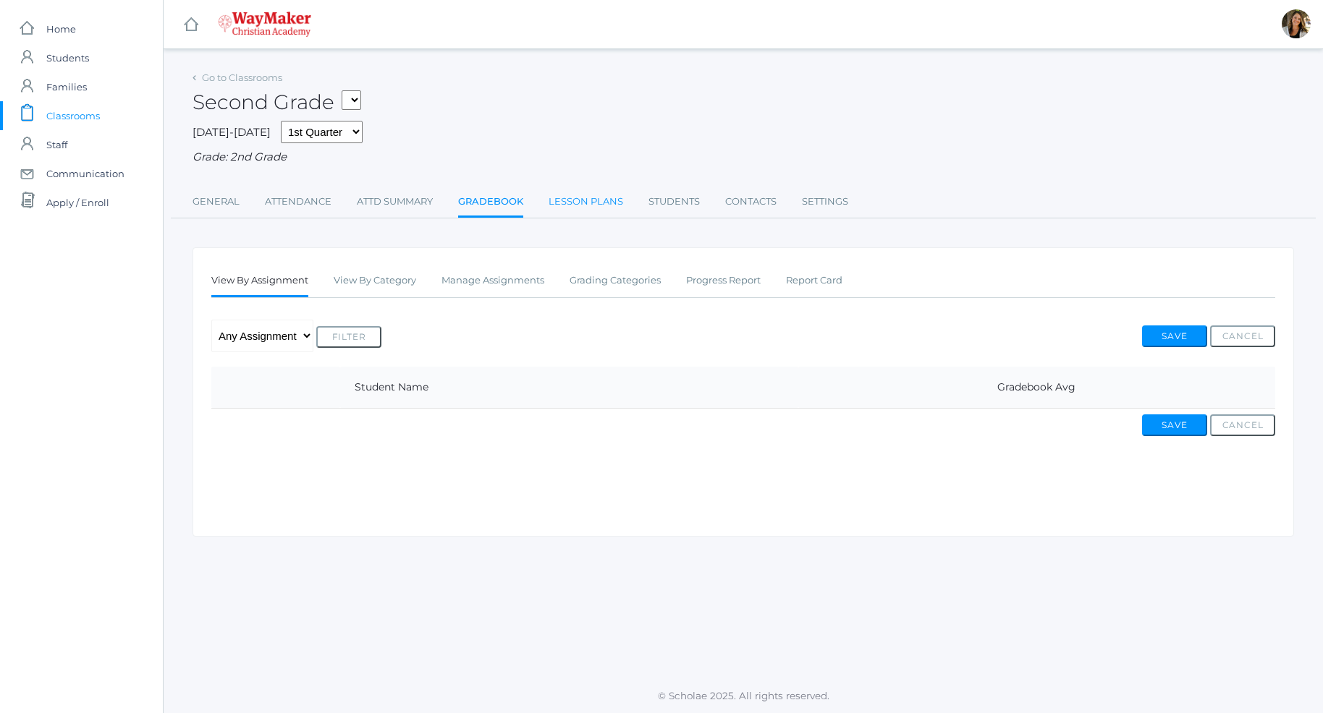
click at [569, 210] on link "Lesson Plans" at bounding box center [585, 201] width 75 height 29
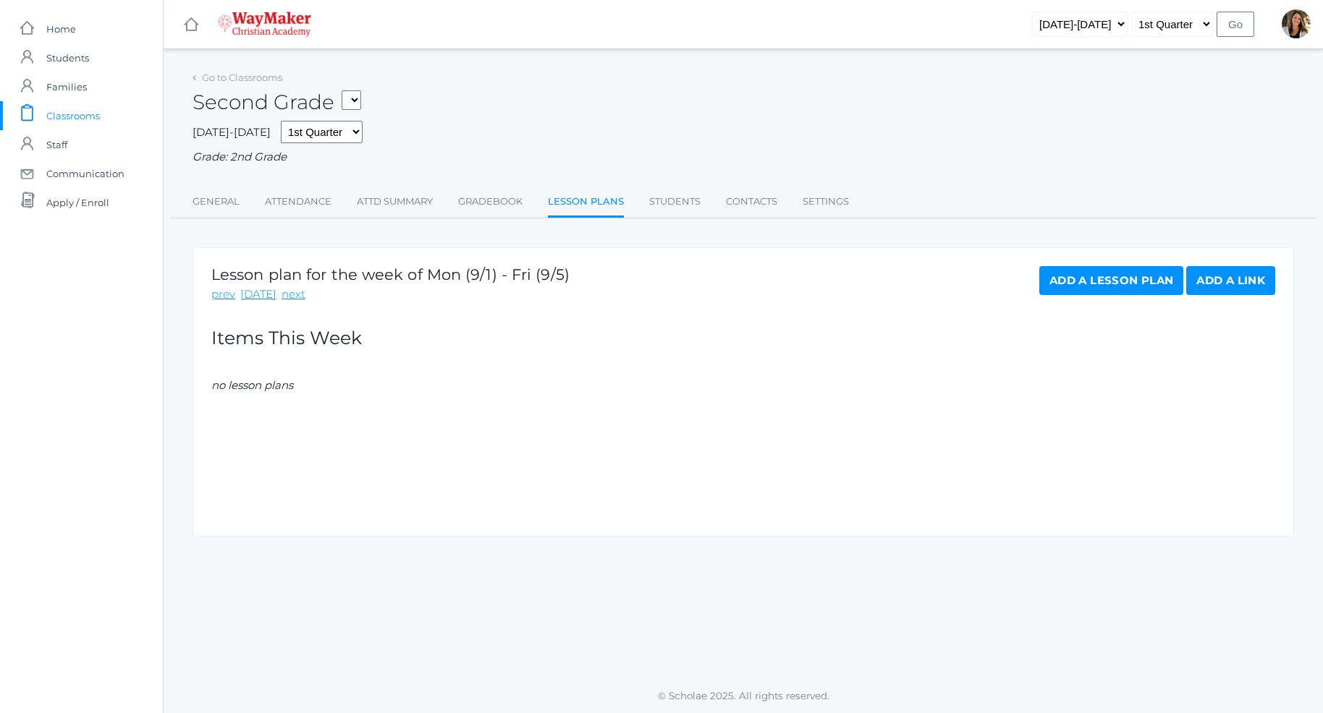
click at [1132, 286] on link "Add a Lesson Plan" at bounding box center [1111, 280] width 144 height 29
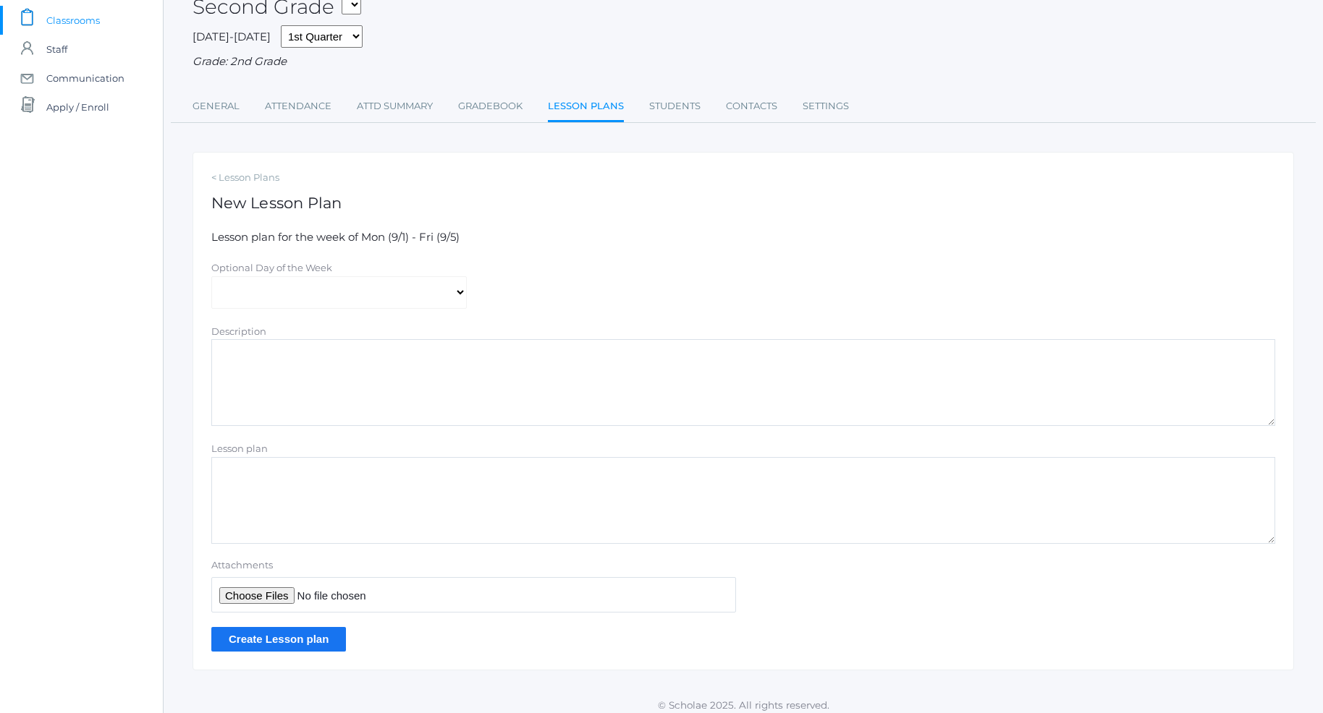
scroll to position [106, 0]
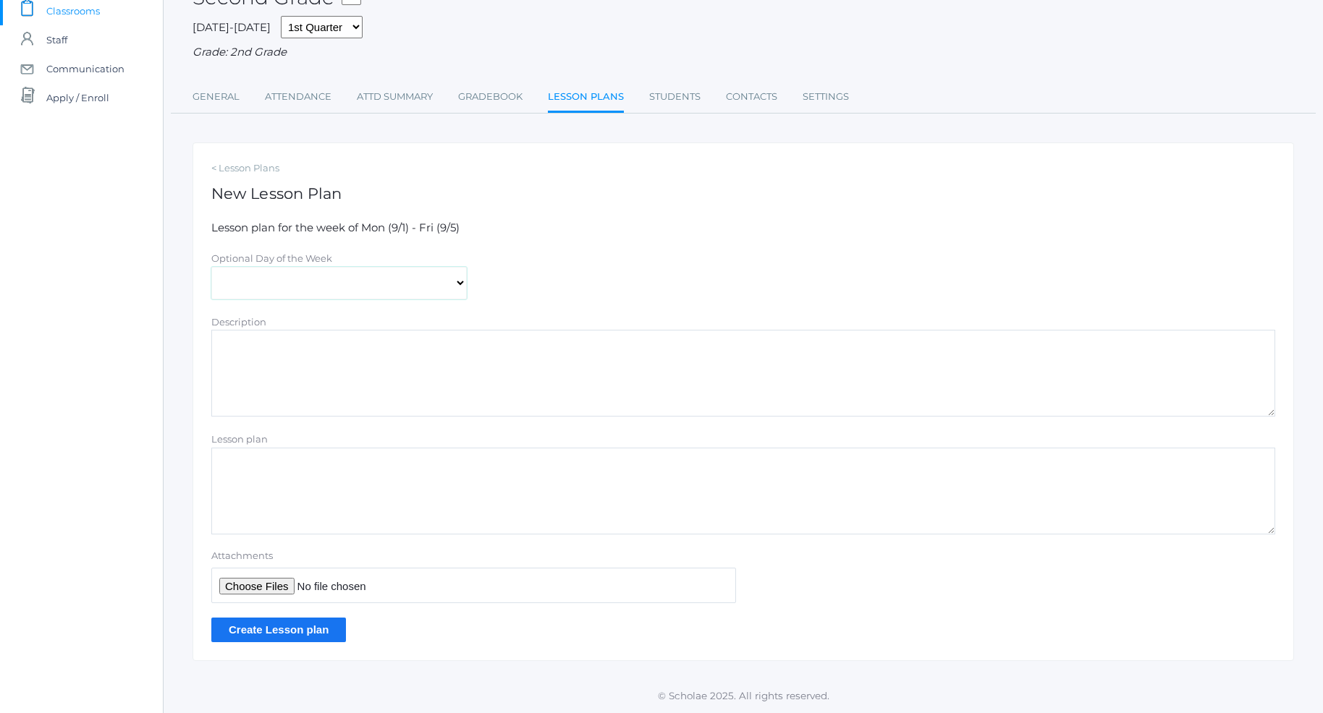
click at [211, 267] on select "[DATE] [DATE] [DATE] [DATE] [DATE]" at bounding box center [338, 283] width 255 height 33
select select "[DATE]"
click option "[DATE]" at bounding box center [0, 0] width 0 height 0
click at [642, 281] on div "Optional Day of the Week [DATE] [DATE] [DATE] [DATE] [DATE]" at bounding box center [743, 274] width 1078 height 49
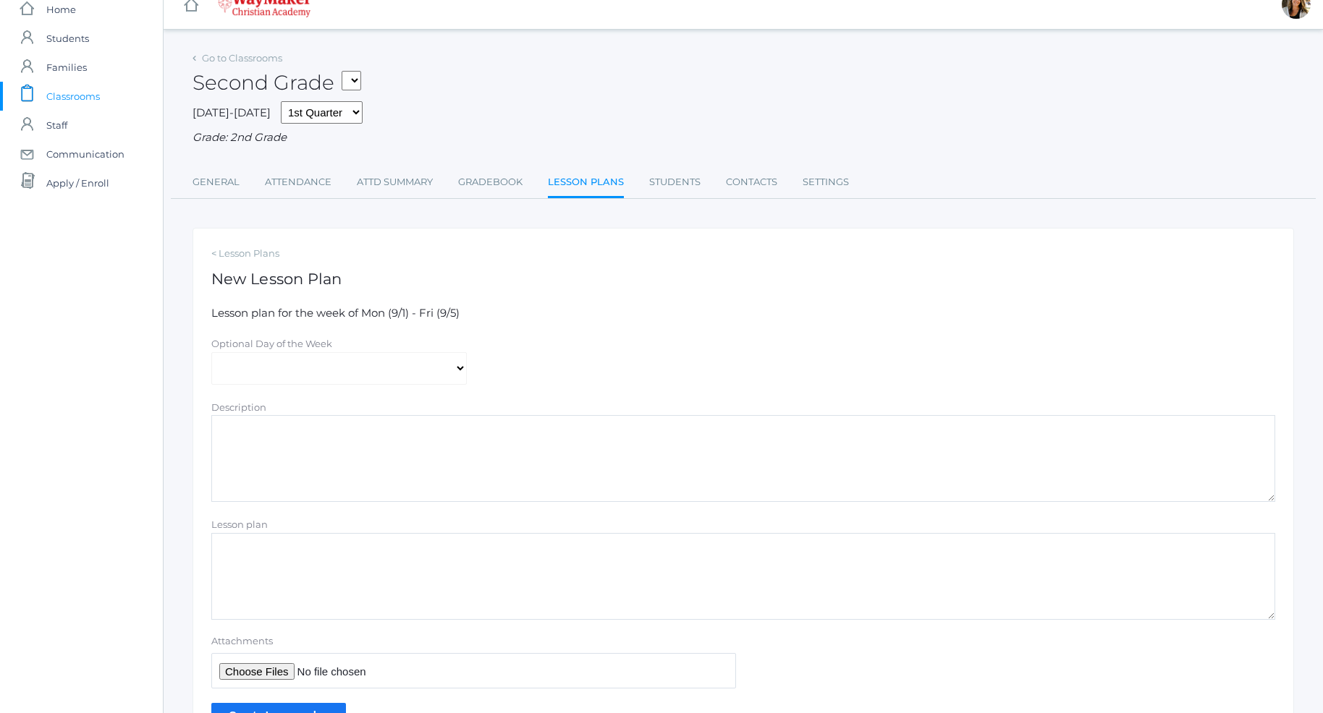
scroll to position [0, 0]
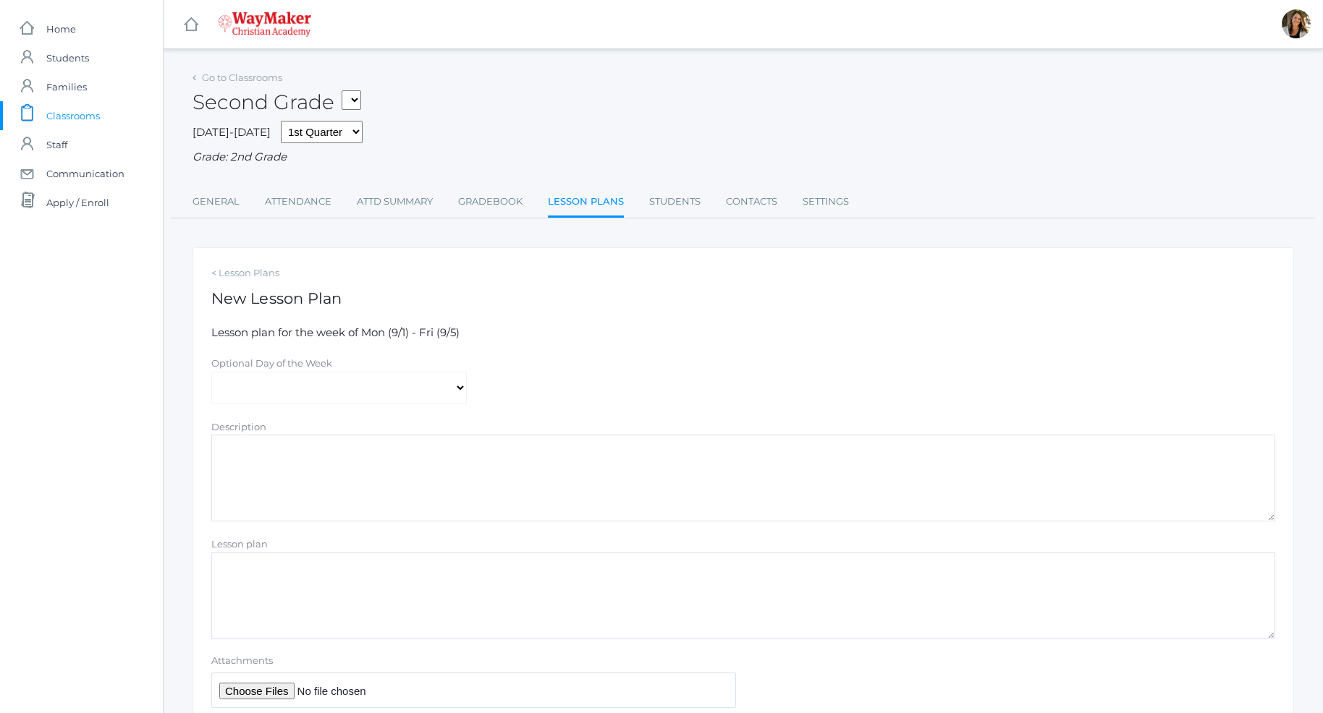
click at [39, 272] on div "icons/ui/navigation/home Created with Sketch. Home icons/user/plain Created wit…" at bounding box center [81, 409] width 163 height 818
click at [74, 28] on span "Home" at bounding box center [61, 28] width 30 height 29
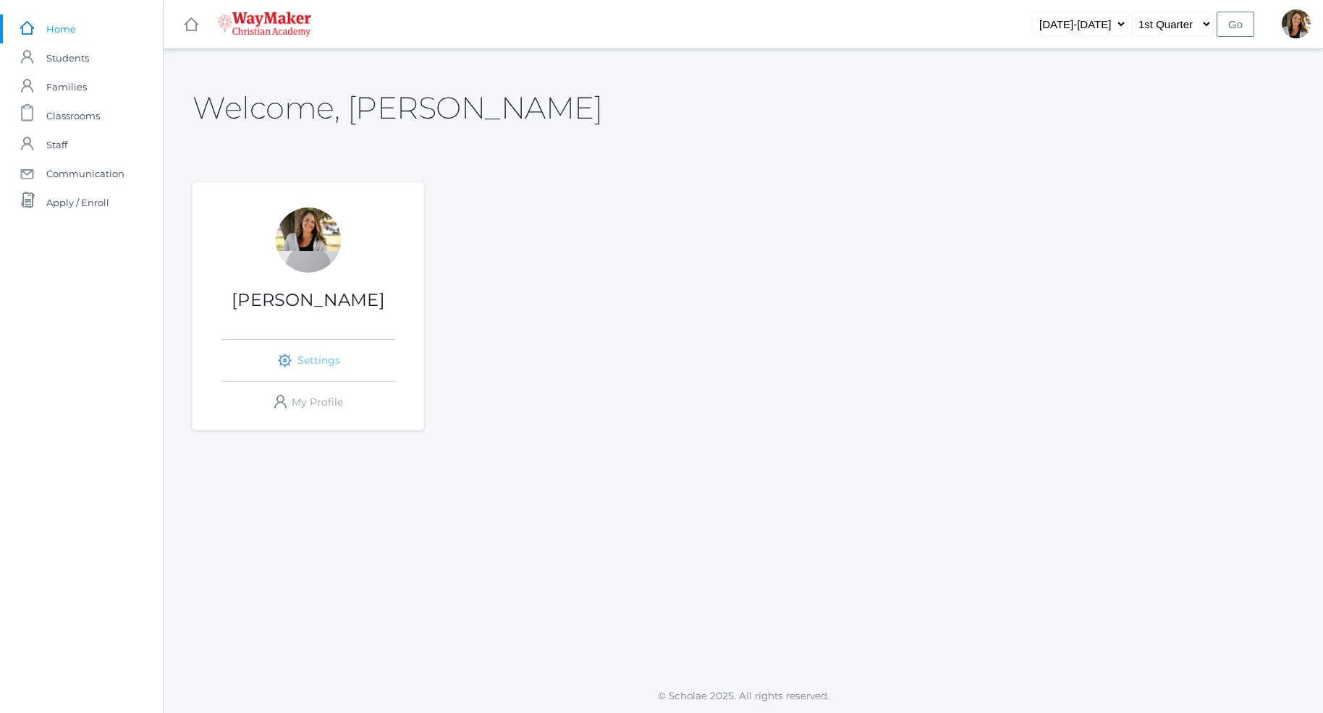
click at [305, 360] on link "icons/ui/navigation/settings Created with Sketch. Settings" at bounding box center [308, 360] width 174 height 41
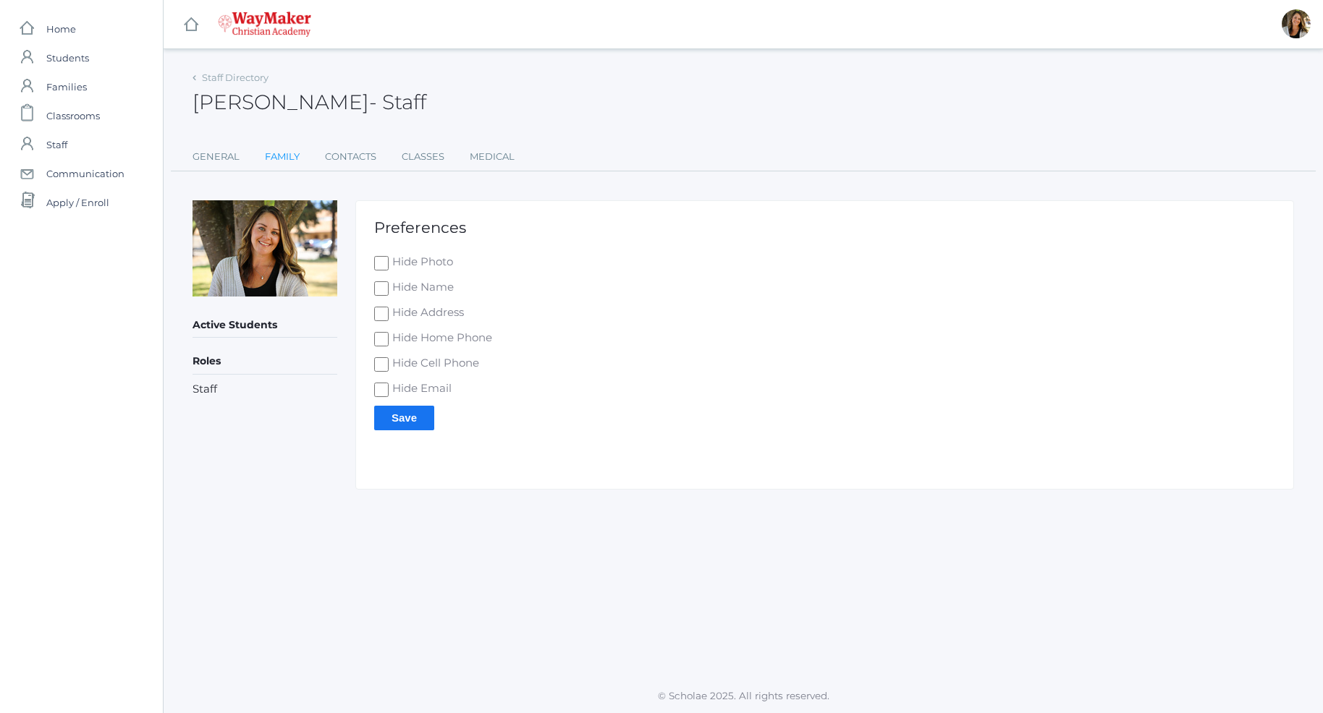
click at [276, 156] on link "Family" at bounding box center [282, 157] width 35 height 29
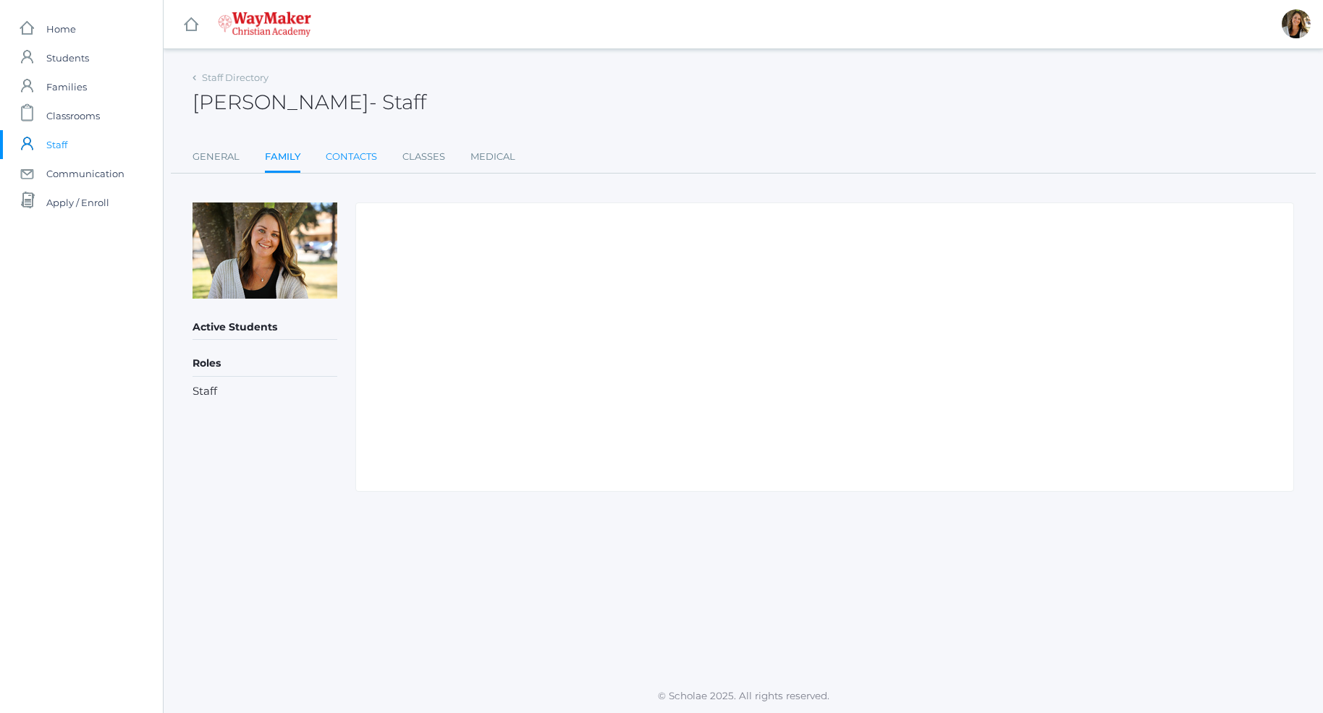
click at [338, 158] on link "Contacts" at bounding box center [351, 157] width 51 height 29
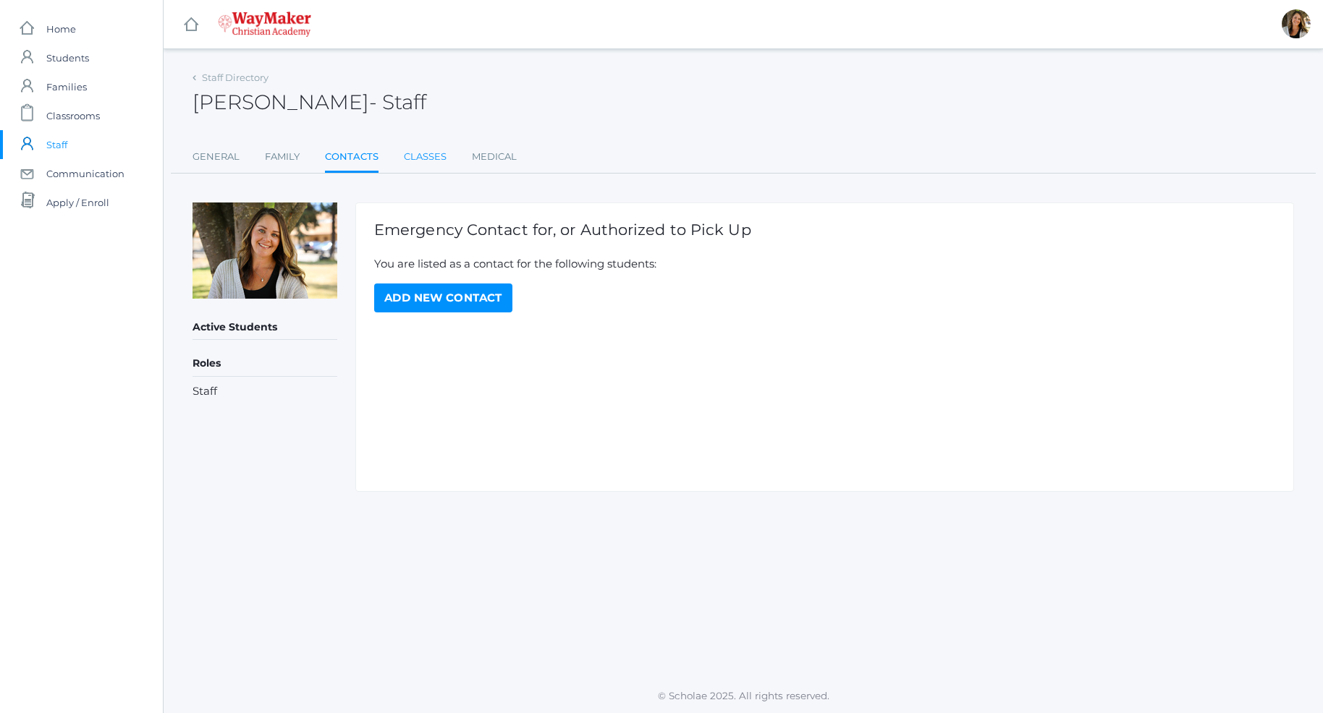
click at [410, 155] on link "Classes" at bounding box center [425, 157] width 43 height 29
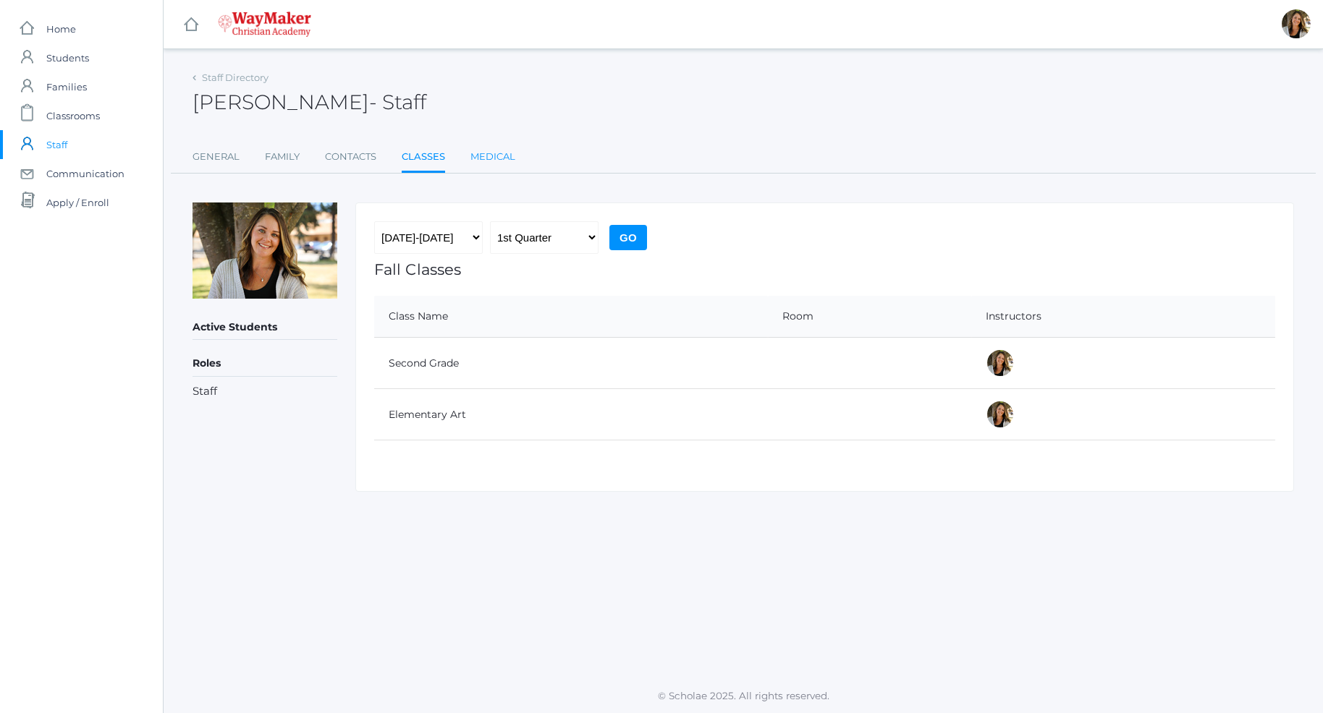
click at [494, 154] on link "Medical" at bounding box center [492, 157] width 45 height 29
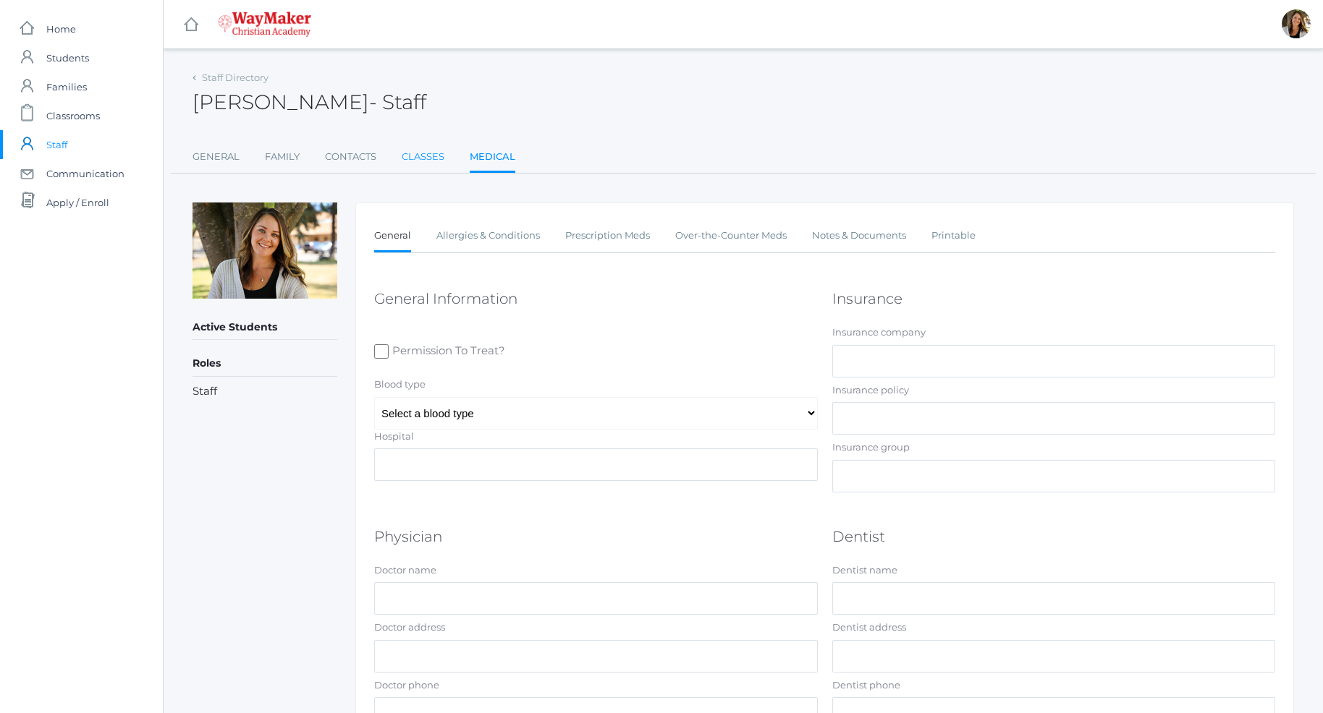
click at [420, 166] on link "Classes" at bounding box center [423, 157] width 43 height 29
